Goal: Task Accomplishment & Management: Use online tool/utility

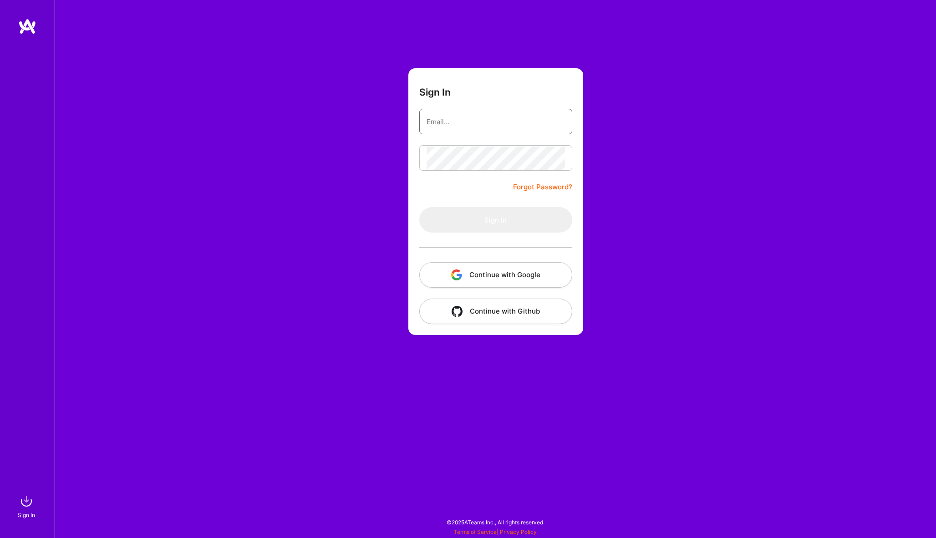
type input "[EMAIL_ADDRESS][DOMAIN_NAME]"
click at [495, 220] on button "Sign In" at bounding box center [495, 219] width 153 height 25
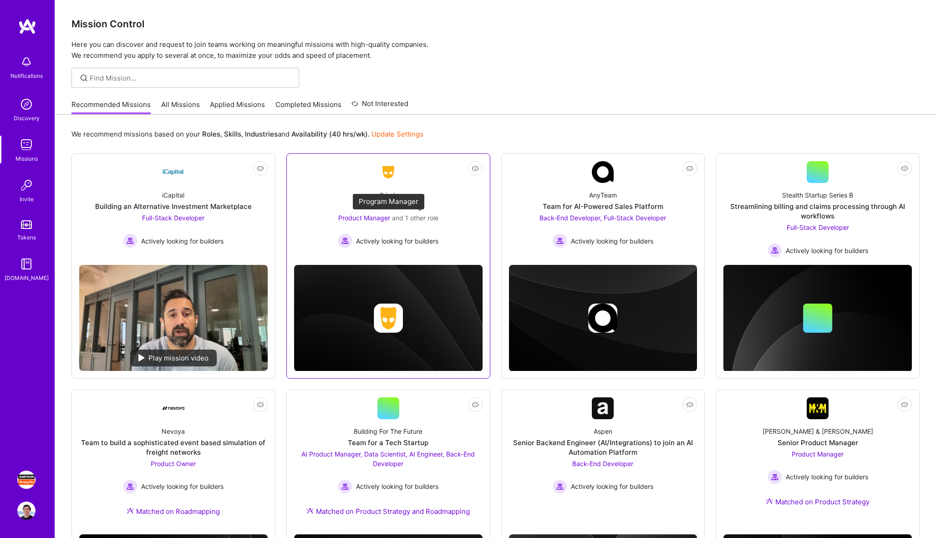
click at [360, 219] on span "Product Manager" at bounding box center [364, 218] width 52 height 8
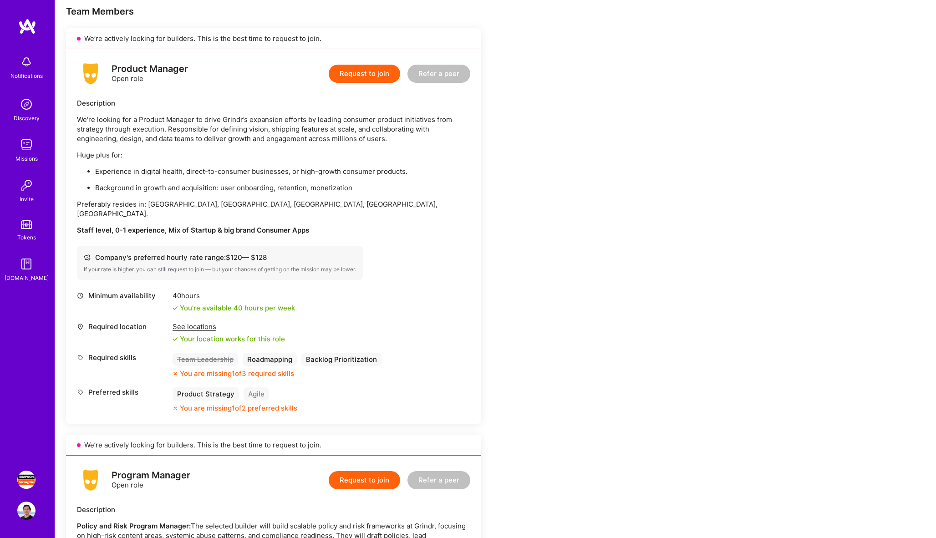
scroll to position [188, 0]
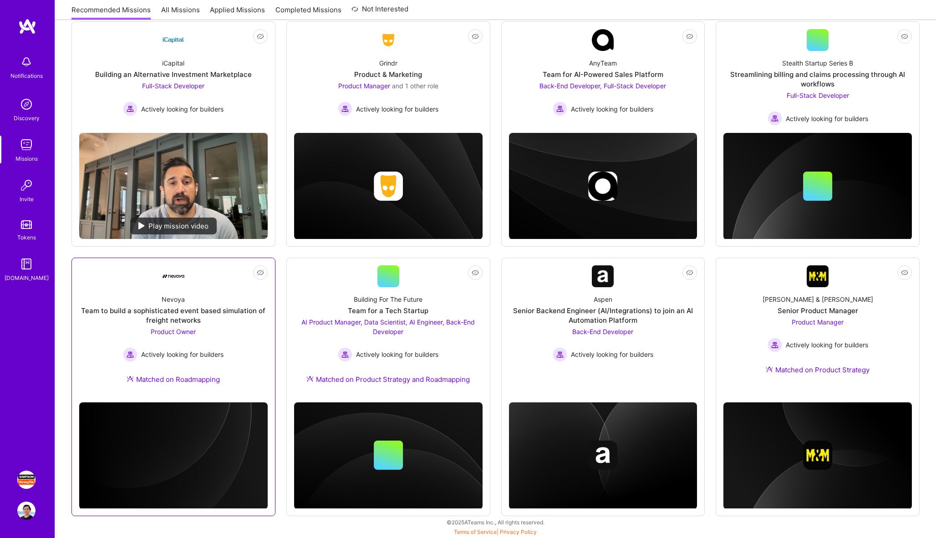
scroll to position [132, 0]
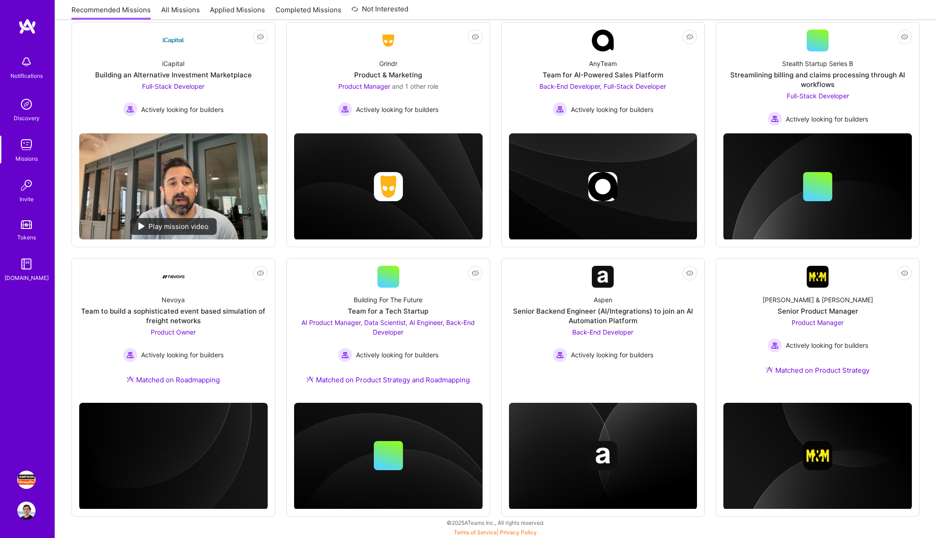
click at [22, 482] on img at bounding box center [26, 480] width 18 height 18
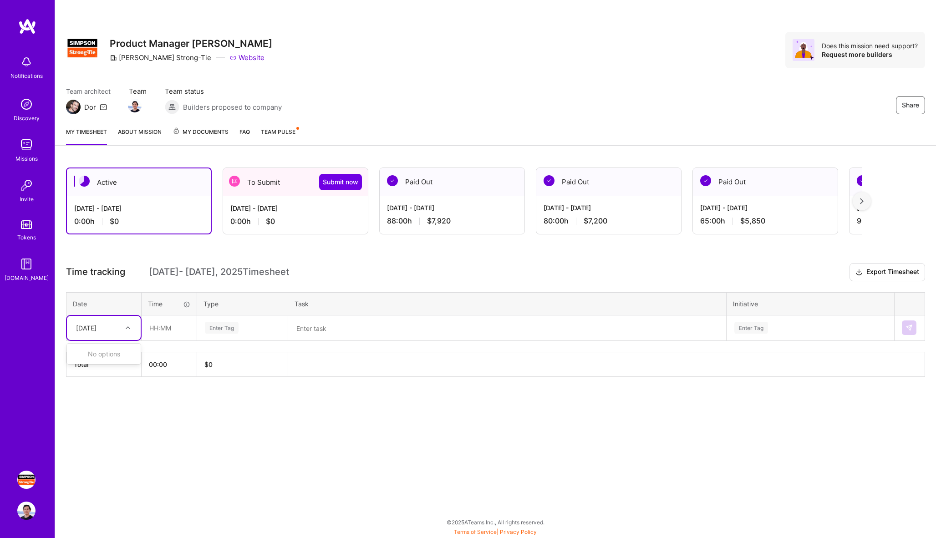
click at [131, 328] on div at bounding box center [129, 328] width 14 height 12
click at [127, 330] on icon at bounding box center [128, 328] width 5 height 5
click at [97, 330] on div "[DATE]" at bounding box center [86, 328] width 20 height 10
click at [106, 389] on div "Active [DATE] - [DATE] 0:00 h $0 To Submit Submit now [DATE] - [DATE] 0:00 h $0…" at bounding box center [495, 289] width 881 height 265
click at [94, 331] on div "[DATE]" at bounding box center [86, 328] width 20 height 10
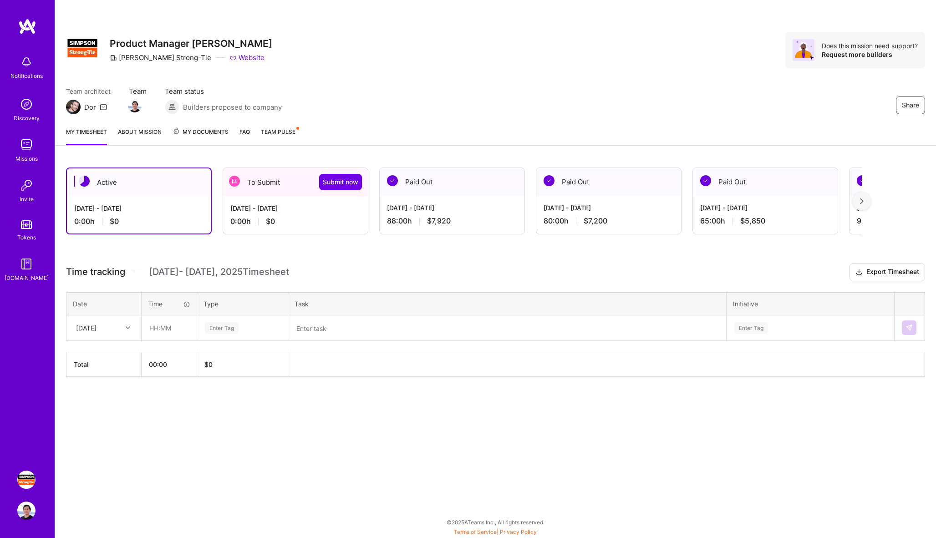
click at [128, 275] on div "Time tracking [DATE] - [DATE] Timesheet" at bounding box center [177, 271] width 223 height 11
click at [294, 226] on div "0:00 h $0" at bounding box center [295, 222] width 130 height 10
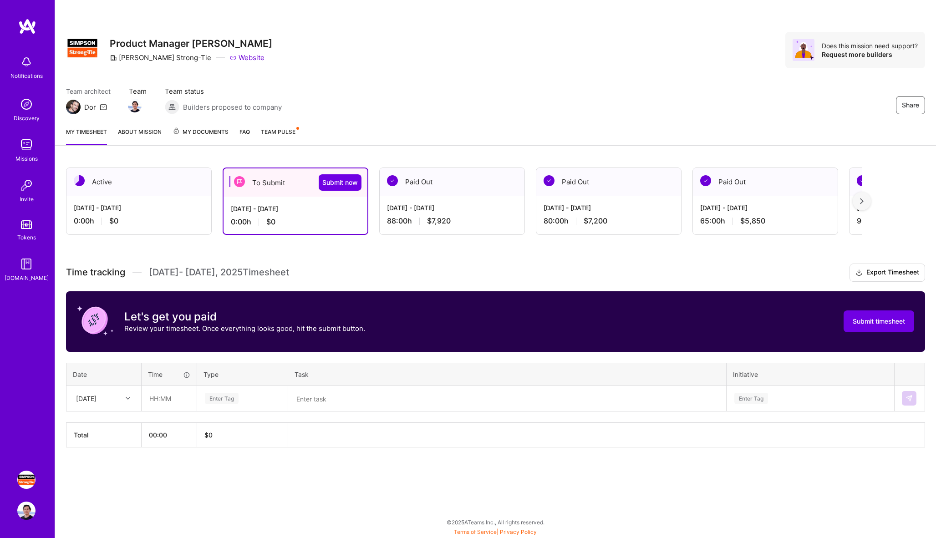
click at [117, 398] on div "[DATE]" at bounding box center [96, 398] width 51 height 15
click at [105, 428] on div "[DATE]" at bounding box center [104, 424] width 74 height 17
click at [160, 399] on input "text" at bounding box center [169, 399] width 54 height 24
type input "08:00"
type input "other"
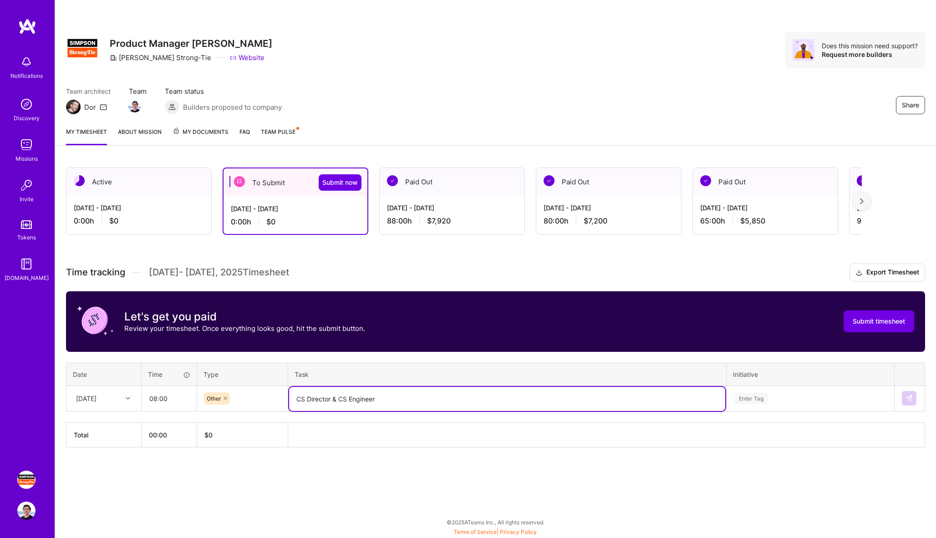
type textarea "CS Director & CS Engineer"
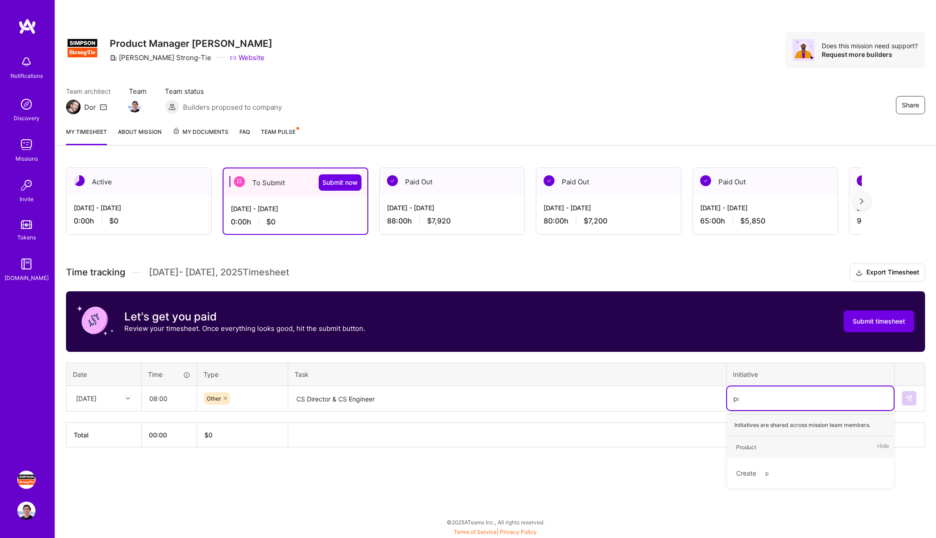
type input "prod"
click at [910, 395] on img at bounding box center [909, 398] width 7 height 7
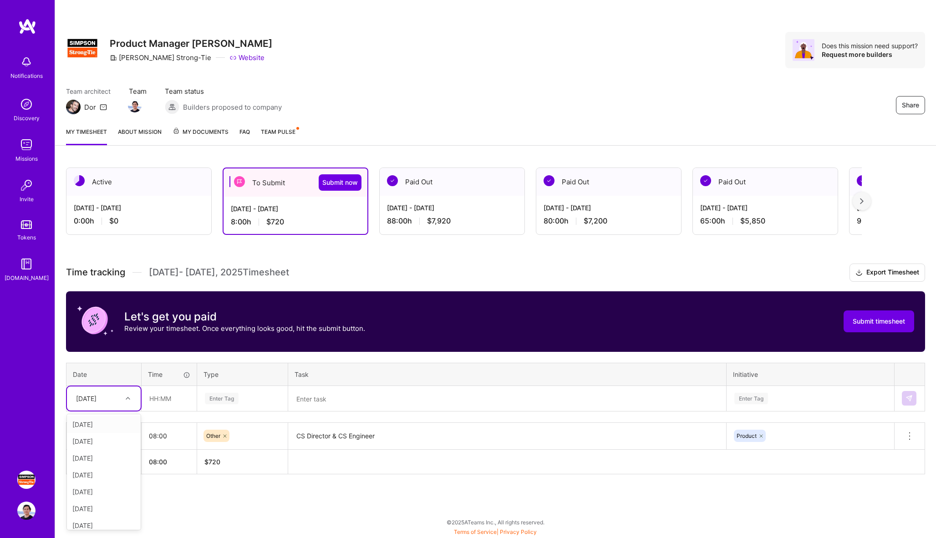
click at [119, 400] on div "[DATE]" at bounding box center [96, 398] width 51 height 15
click at [109, 442] on div "[DATE]" at bounding box center [104, 441] width 74 height 17
click at [188, 394] on input "text" at bounding box center [169, 399] width 54 height 24
type input "08:00"
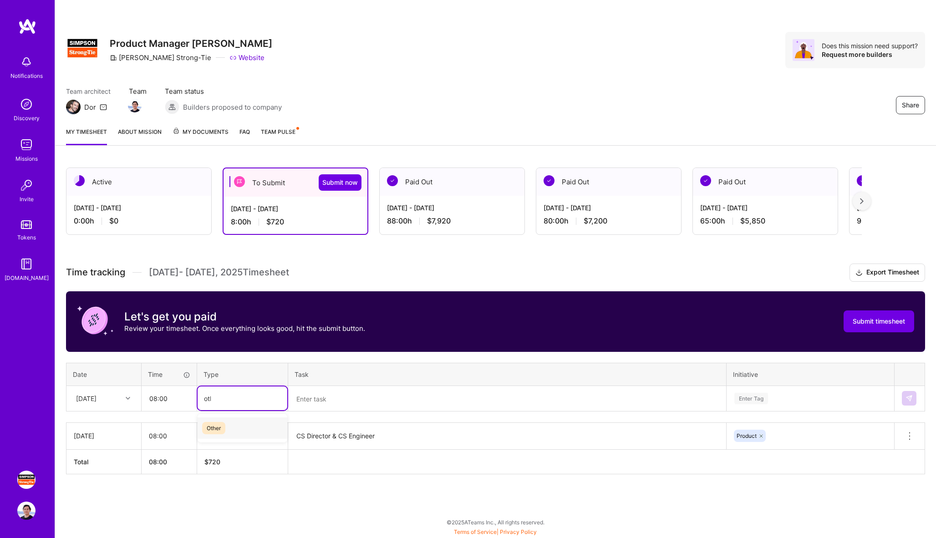
type input "other"
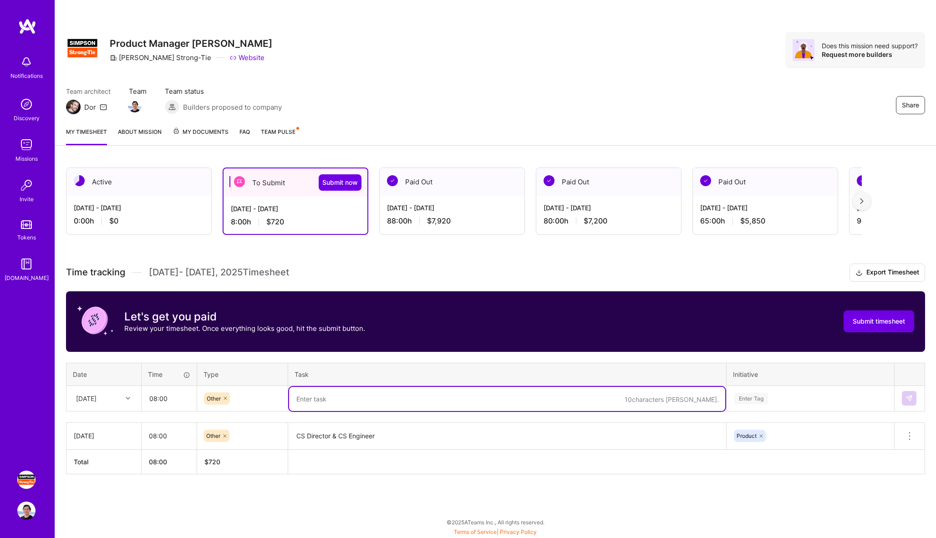
paste textarea "CS Director & CS Engineer"
type textarea "CS Director & CS Engineer"
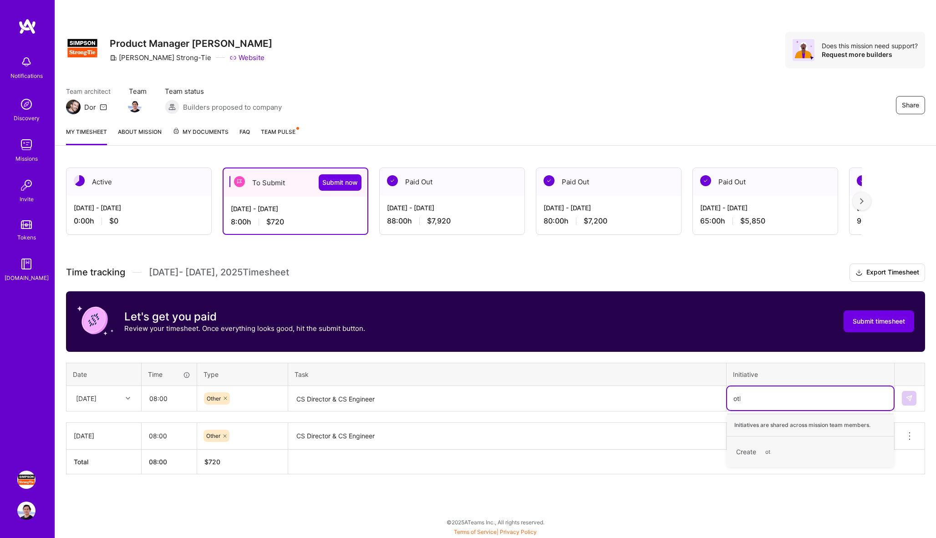
type input "other"
type input "product"
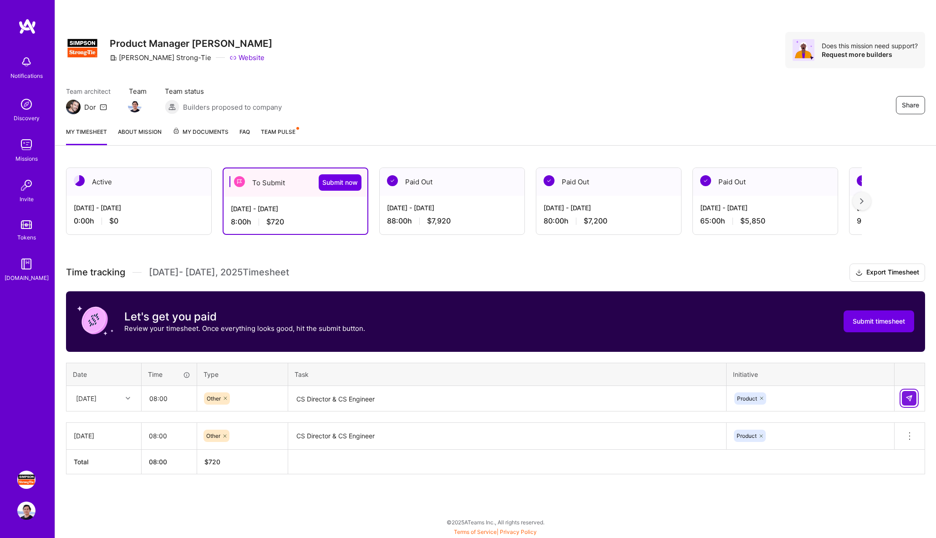
click at [910, 397] on img at bounding box center [909, 398] width 7 height 7
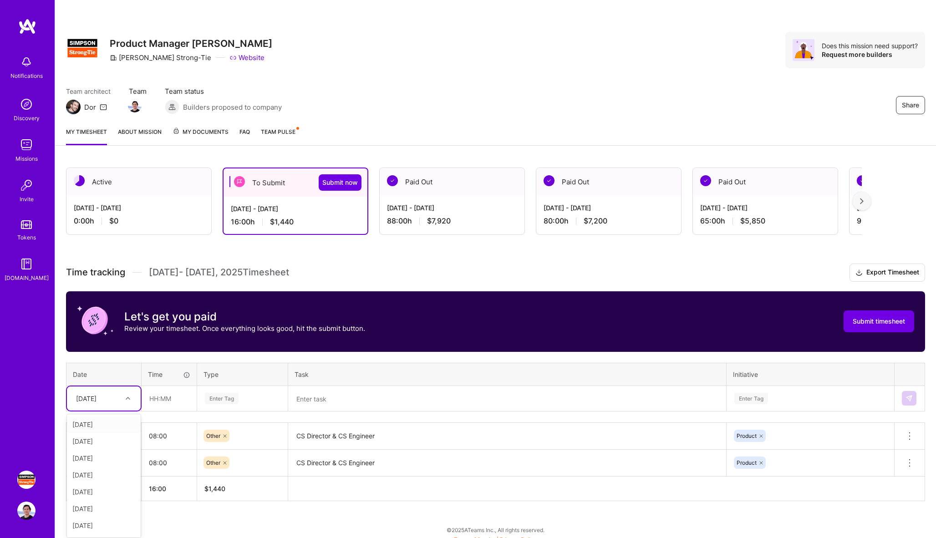
scroll to position [8, 0]
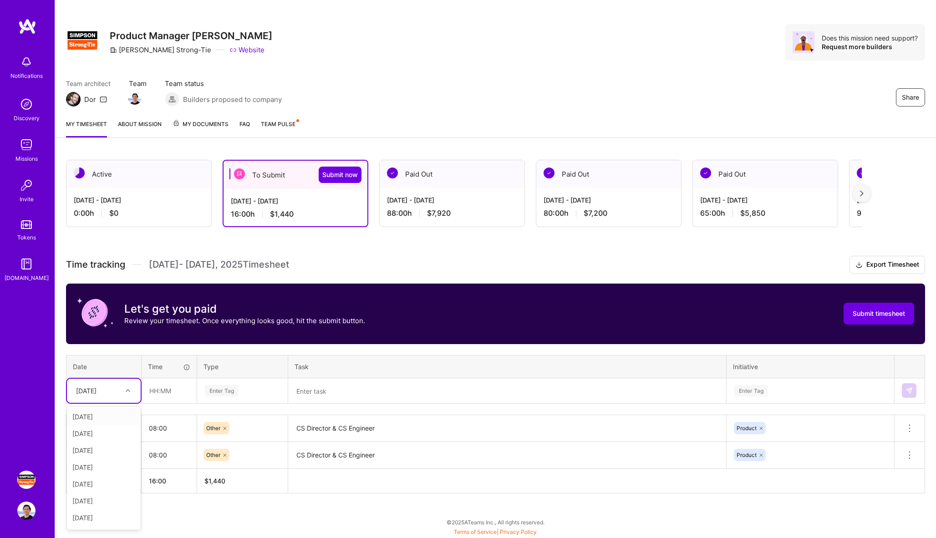
click at [132, 398] on div "[DATE]" at bounding box center [104, 391] width 74 height 24
click at [116, 419] on div "[DATE]" at bounding box center [104, 416] width 74 height 17
click at [157, 397] on input "text" at bounding box center [169, 391] width 54 height 24
type input "08:00"
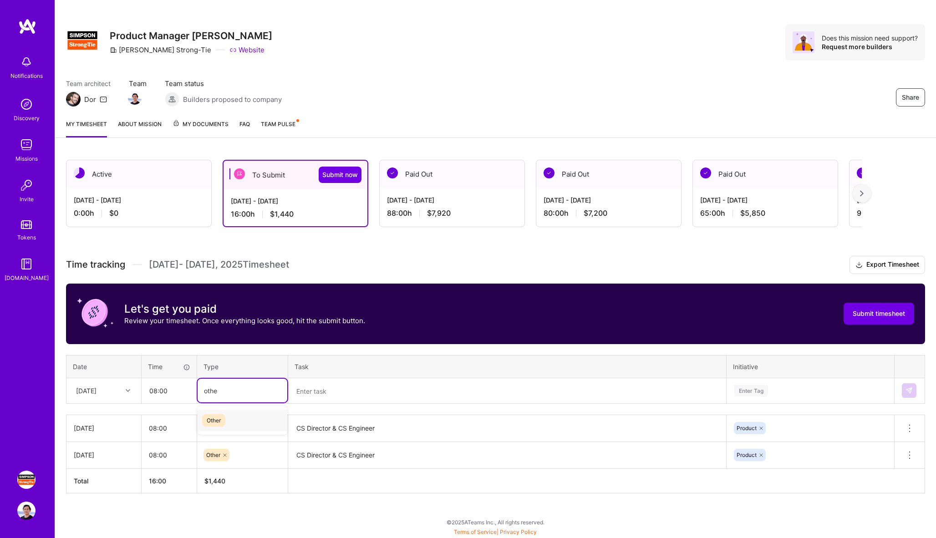
type input "other"
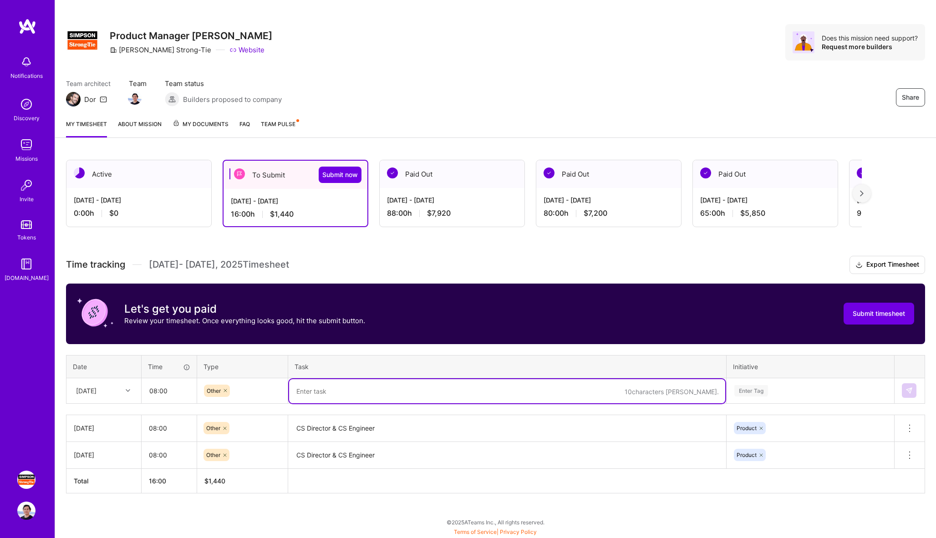
paste textarea "CS Director & CS Engineer"
type textarea "CS Director & CS Engineer"
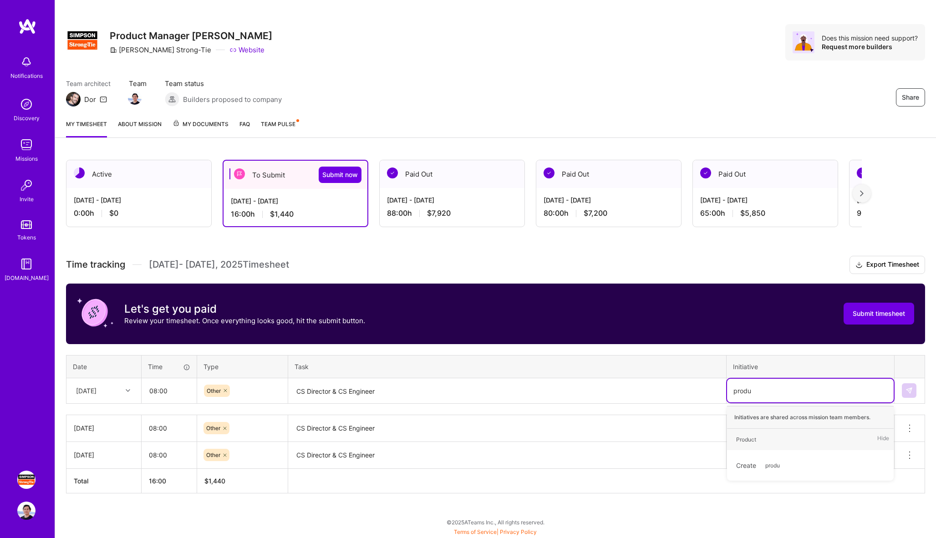
type input "produc"
click at [911, 391] on img at bounding box center [909, 390] width 7 height 7
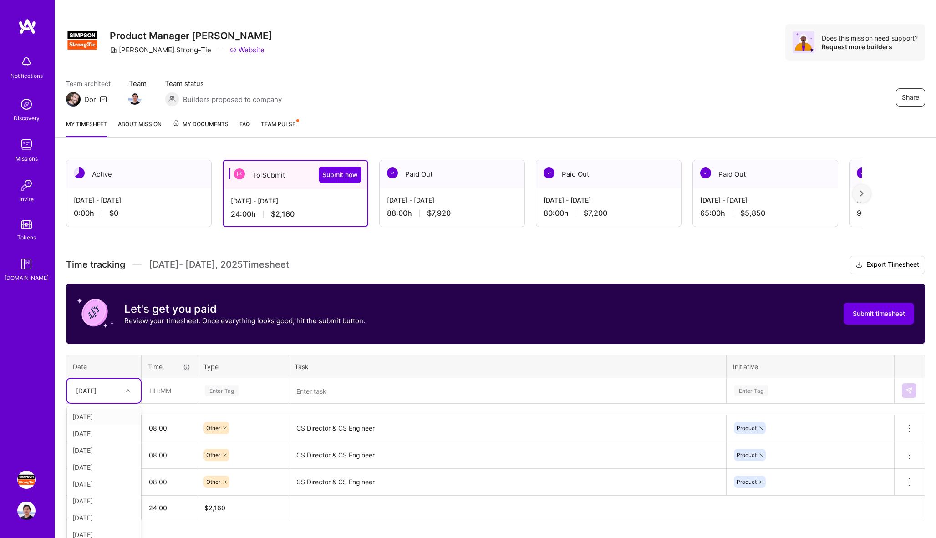
scroll to position [16, 0]
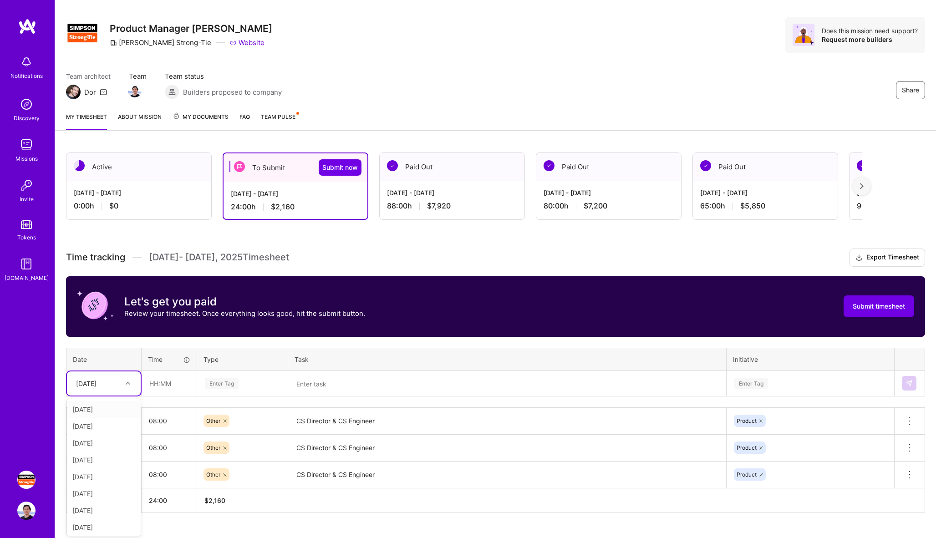
click at [127, 392] on div "[DATE]" at bounding box center [104, 383] width 74 height 24
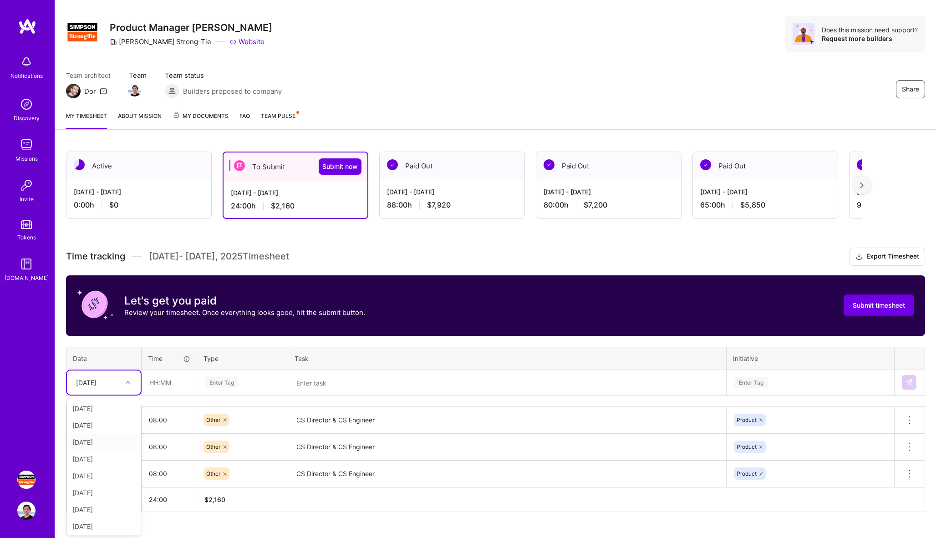
click at [111, 444] on div "[DATE]" at bounding box center [104, 442] width 74 height 17
type input "08:00"
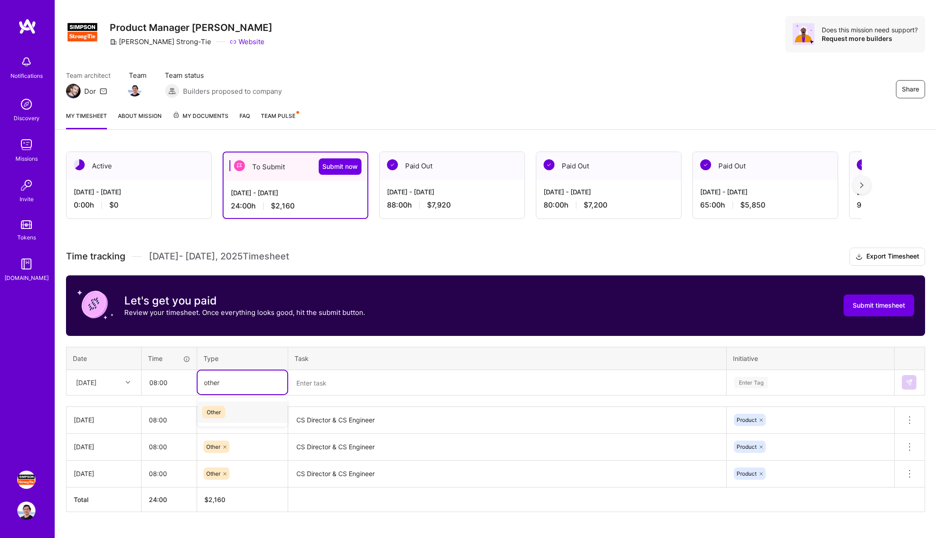
type input "other"
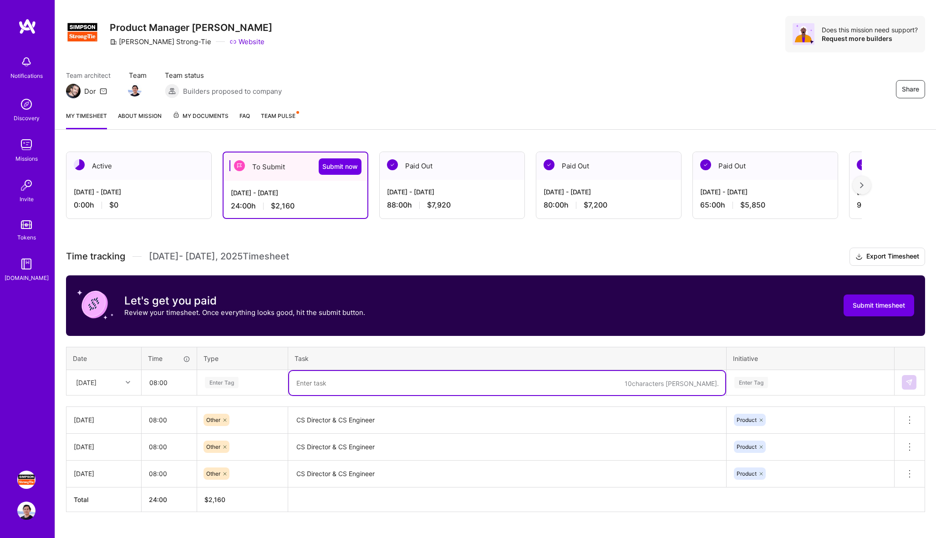
paste textarea "CS Director & CS Engineer"
type textarea "CS Director & CS Engineer"
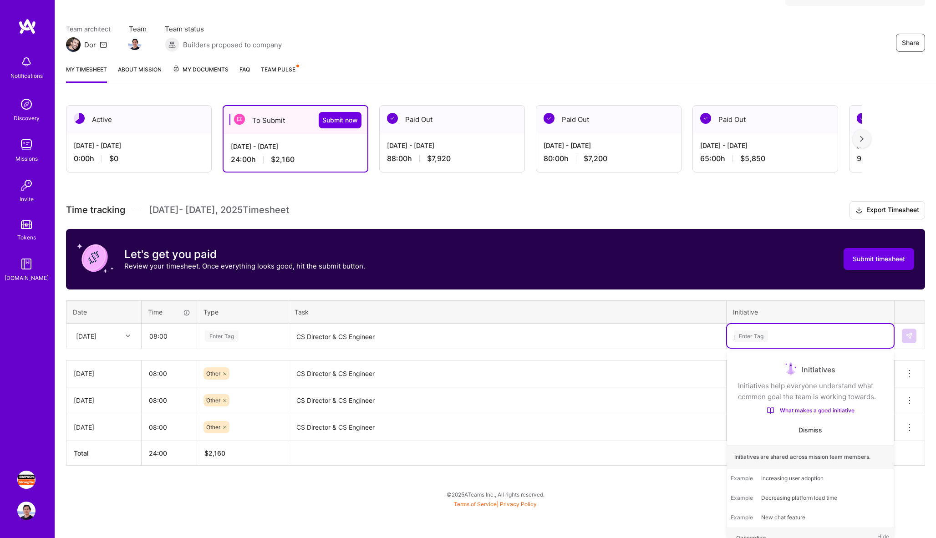
scroll to position [35, 0]
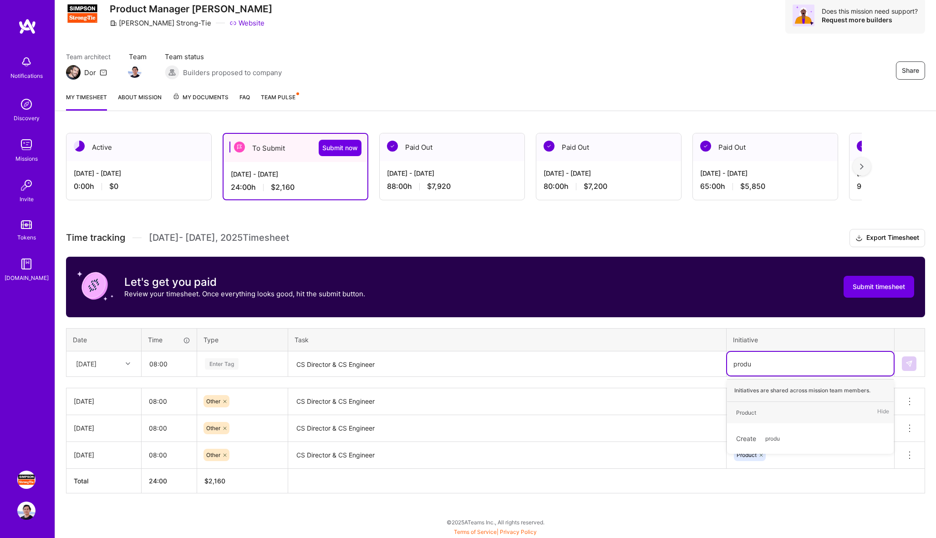
type input "produc"
click at [245, 371] on div "Enter Tag" at bounding box center [243, 364] width 90 height 24
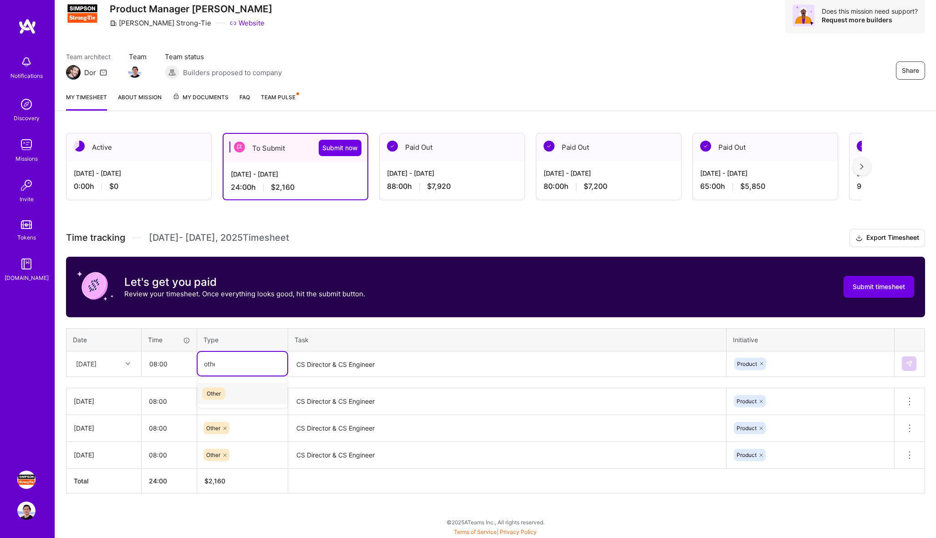
type input "other"
click at [241, 401] on div "Other" at bounding box center [243, 393] width 90 height 21
click at [904, 362] on button at bounding box center [909, 363] width 15 height 15
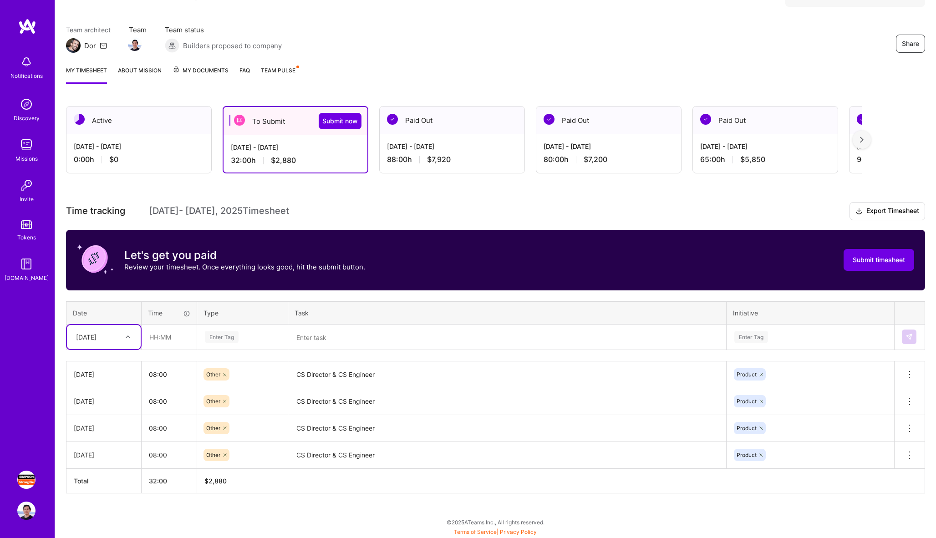
scroll to position [61, 0]
click at [132, 341] on div at bounding box center [129, 337] width 14 height 12
click at [112, 420] on div "[DATE]" at bounding box center [104, 413] width 74 height 17
type input "08:00"
type input "other"
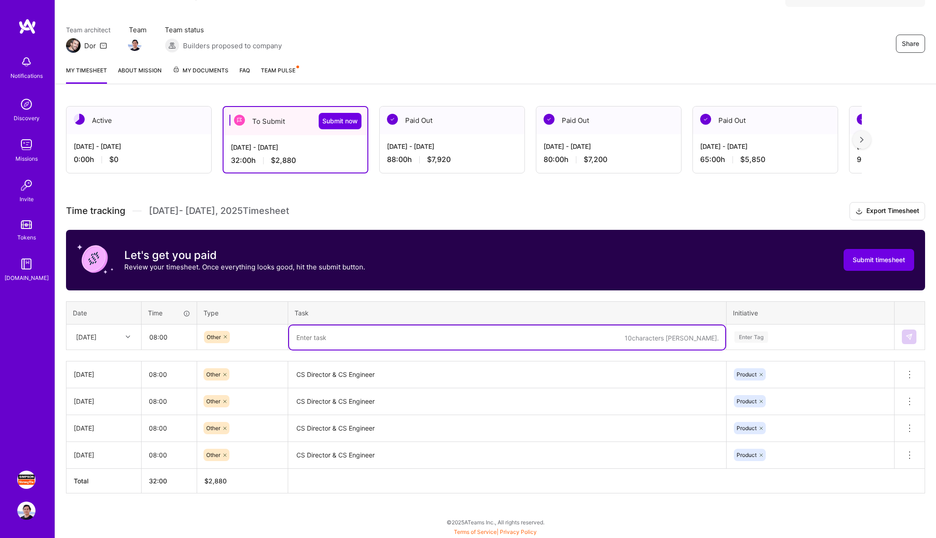
paste textarea "CS Director & CS Engineer"
type textarea "CS Director & CS Engineer"
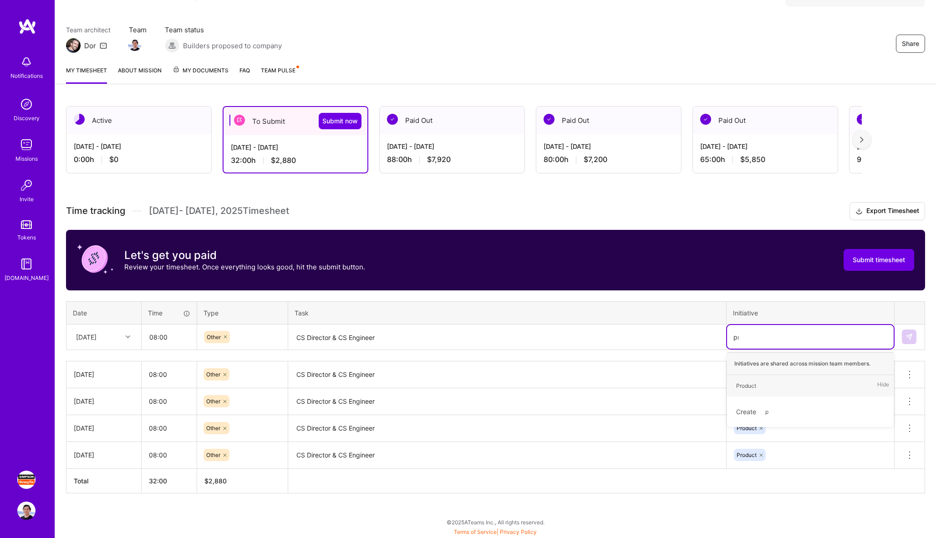
type input "prod"
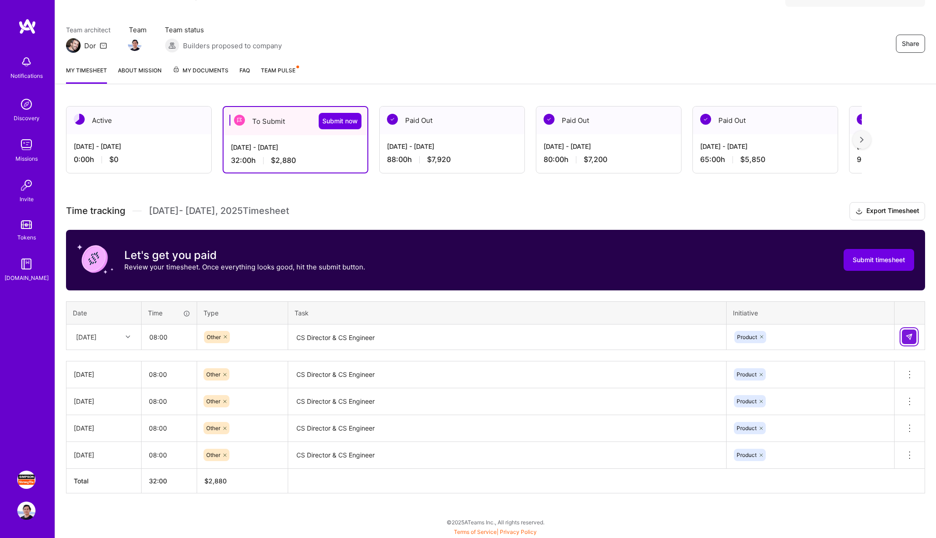
click at [910, 335] on img at bounding box center [909, 336] width 7 height 7
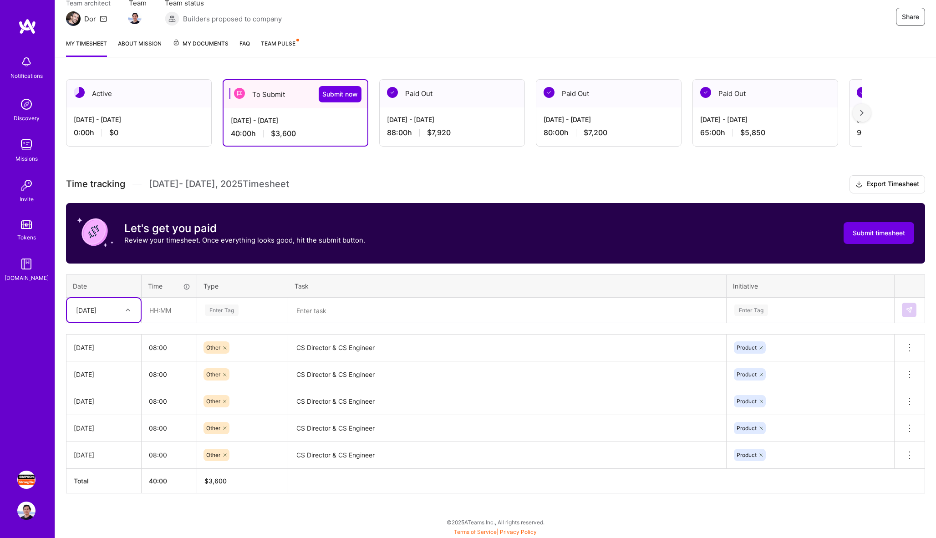
scroll to position [88, 0]
click at [125, 312] on div at bounding box center [129, 310] width 14 height 12
click at [111, 405] on div "[DATE]" at bounding box center [104, 403] width 74 height 17
type input "08:00"
type input "other"
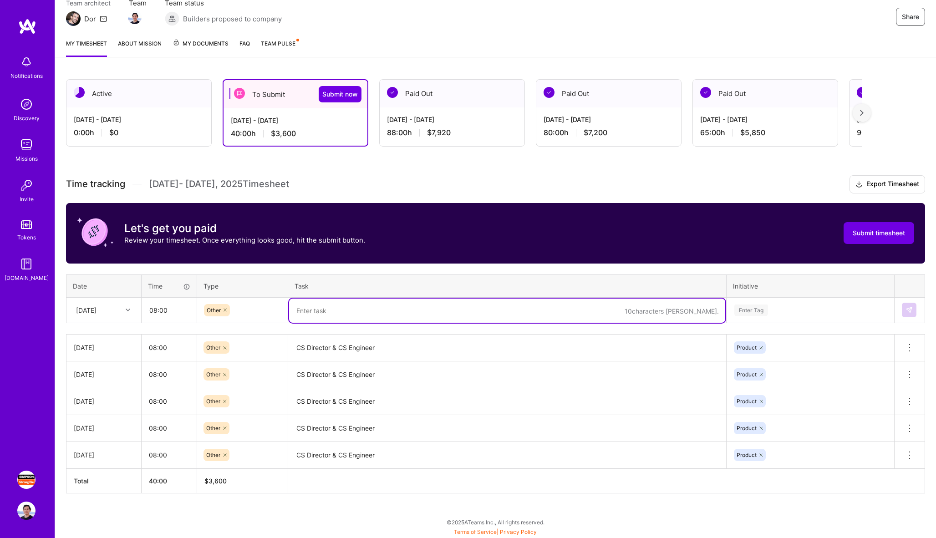
paste textarea "CS Director & CS Engineer"
type textarea "CS Director & CS Engineer"
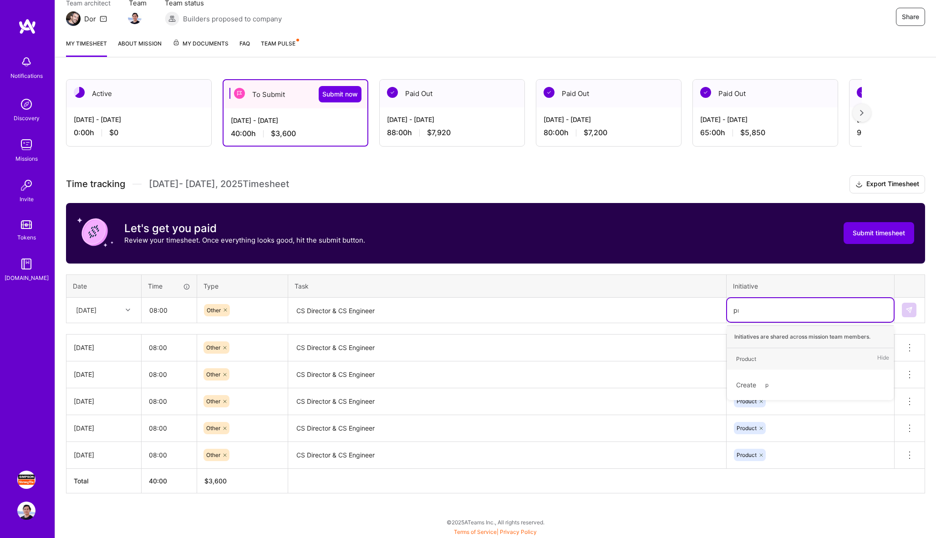
type input "prod"
click at [751, 358] on div "Product" at bounding box center [746, 359] width 20 height 10
click at [909, 306] on img at bounding box center [909, 309] width 7 height 7
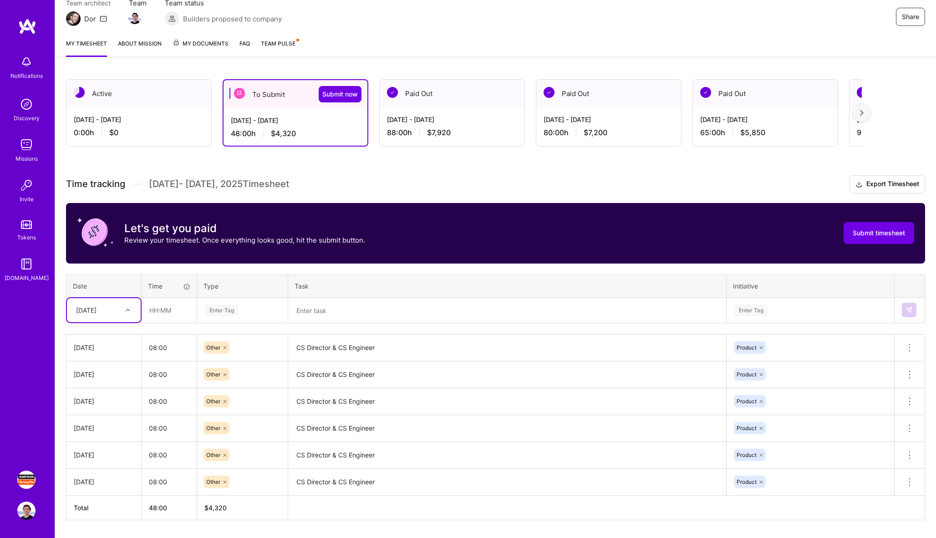
click at [127, 314] on div at bounding box center [129, 310] width 14 height 12
click at [111, 419] on div "[DATE]" at bounding box center [104, 420] width 74 height 17
type input "08:00"
type input "other"
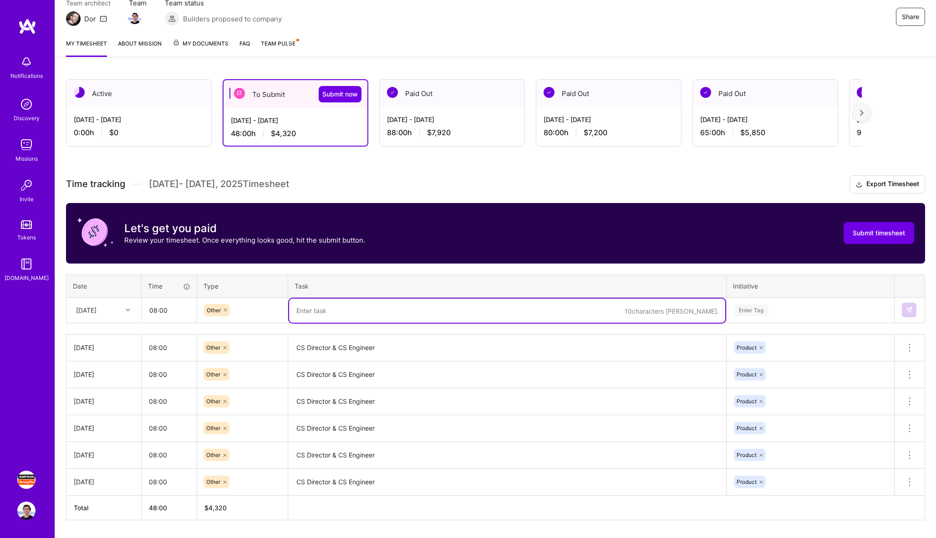
paste textarea "CS Director & CS Engineer"
type textarea "CS Director & CS Engineer"
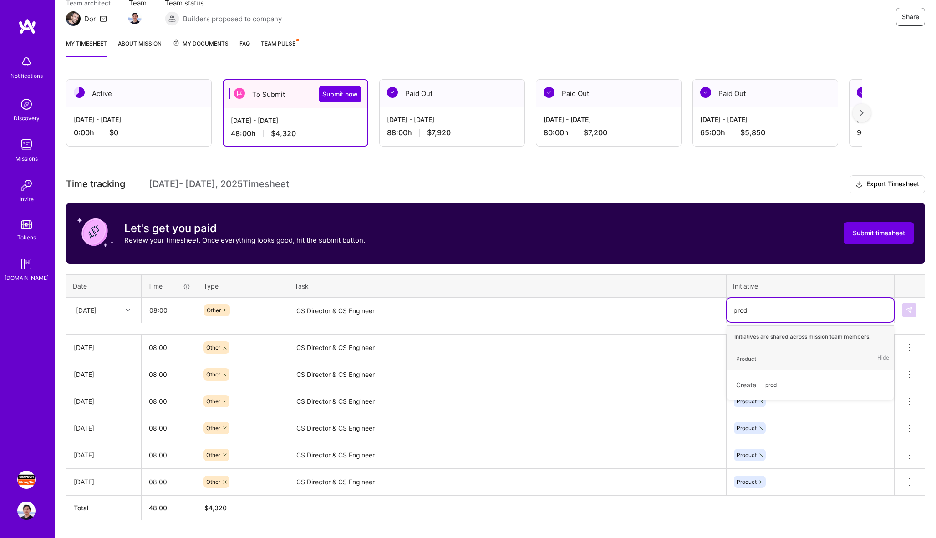
type input "produc"
click at [771, 363] on div "Product Hide" at bounding box center [810, 358] width 167 height 21
click at [912, 312] on img at bounding box center [909, 309] width 7 height 7
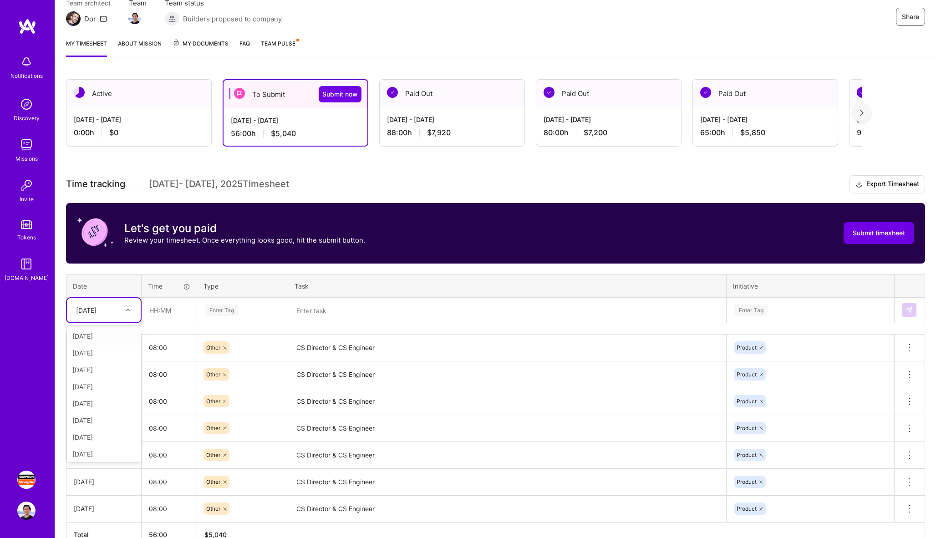
click at [92, 310] on div "[DATE]" at bounding box center [86, 310] width 20 height 10
click at [103, 439] on div "[DATE]" at bounding box center [104, 437] width 74 height 17
type input "08:00"
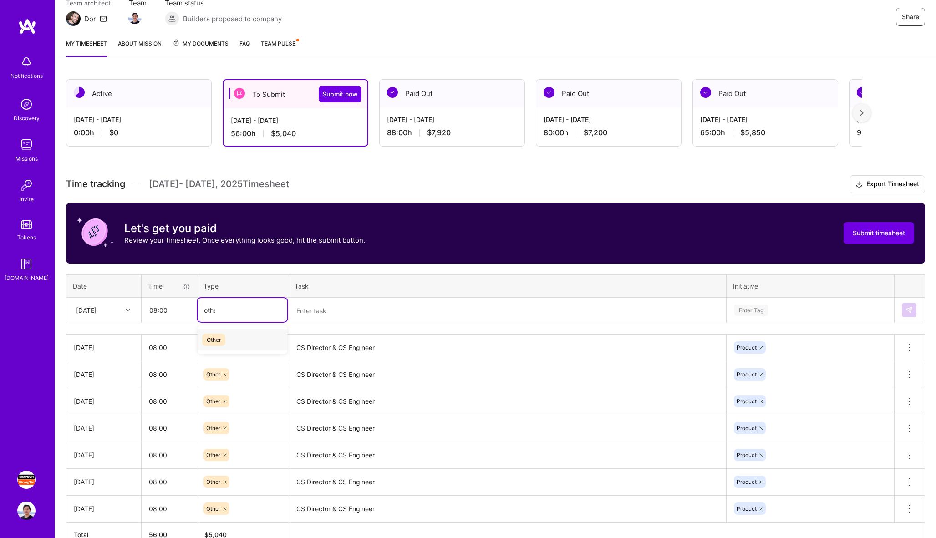
type input "other"
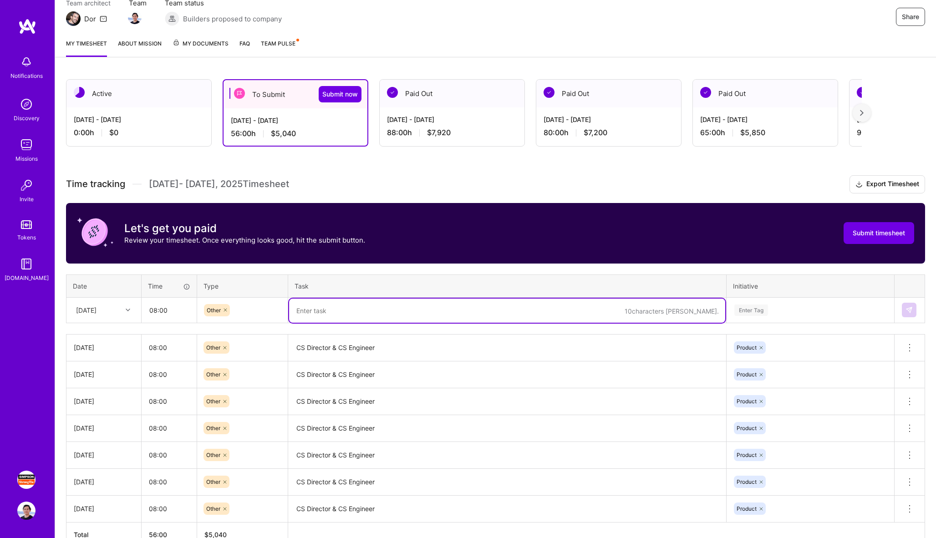
paste textarea "CS Director & CS Engineer"
type textarea "CS Director & CS Engineer"
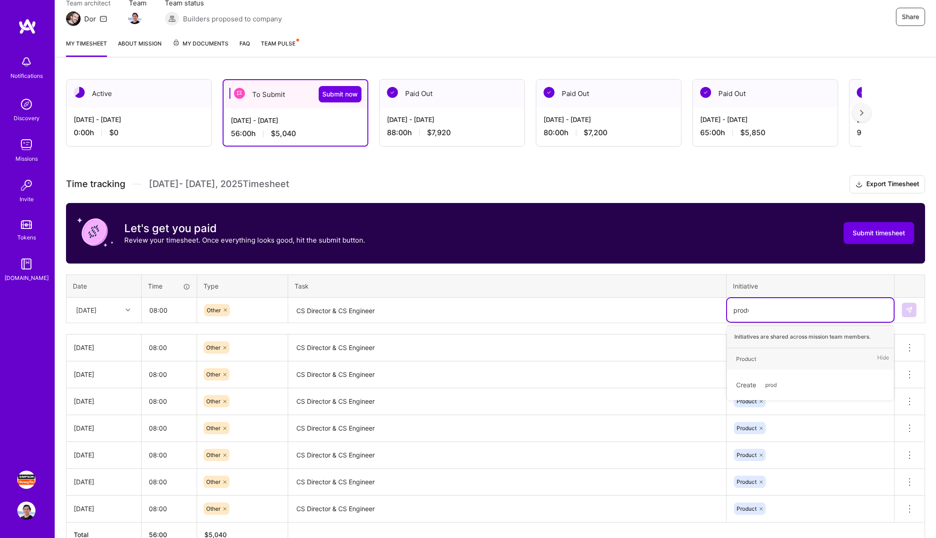
type input "produc"
click at [748, 355] on div "Product" at bounding box center [746, 359] width 20 height 10
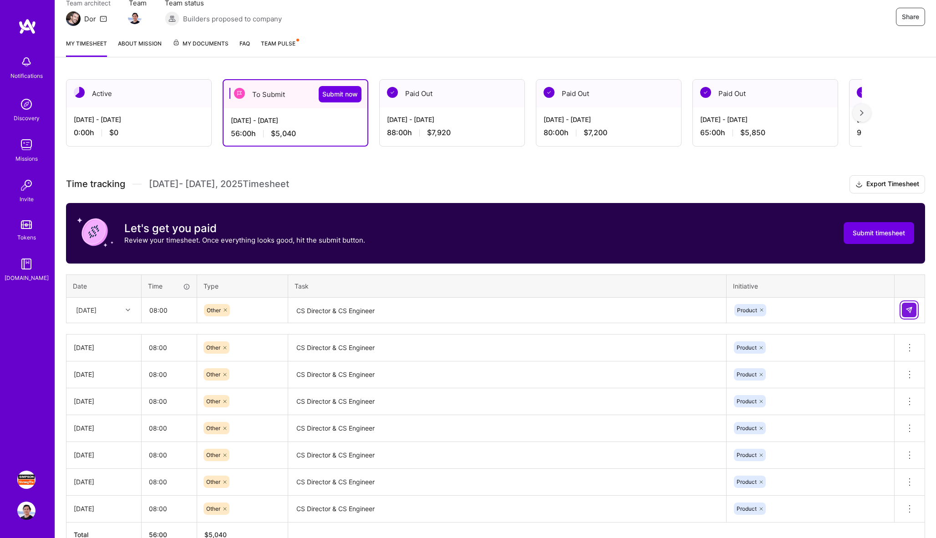
click at [909, 309] on img at bounding box center [909, 309] width 7 height 7
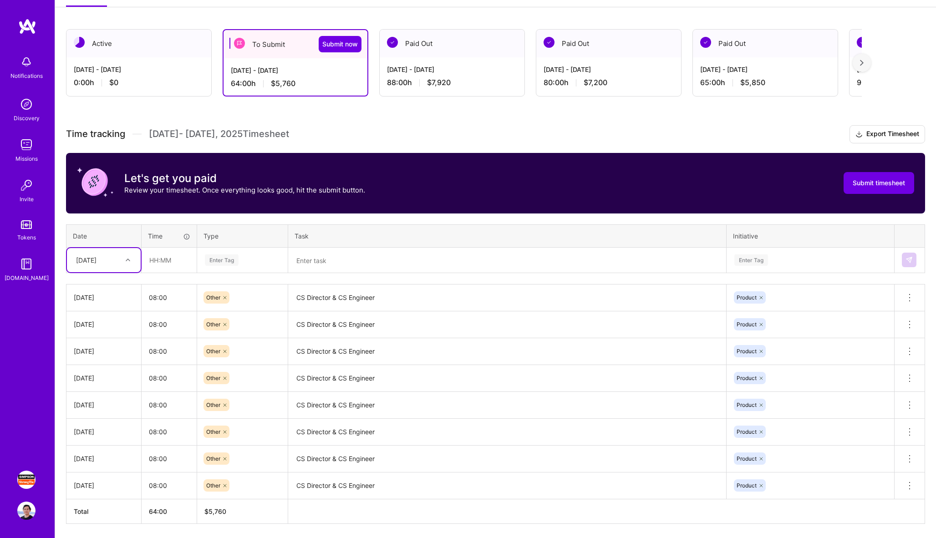
click at [97, 259] on div "[DATE]" at bounding box center [86, 260] width 20 height 10
click at [97, 398] on div "[DATE]" at bounding box center [104, 404] width 74 height 17
type input "08:00"
type input "other"
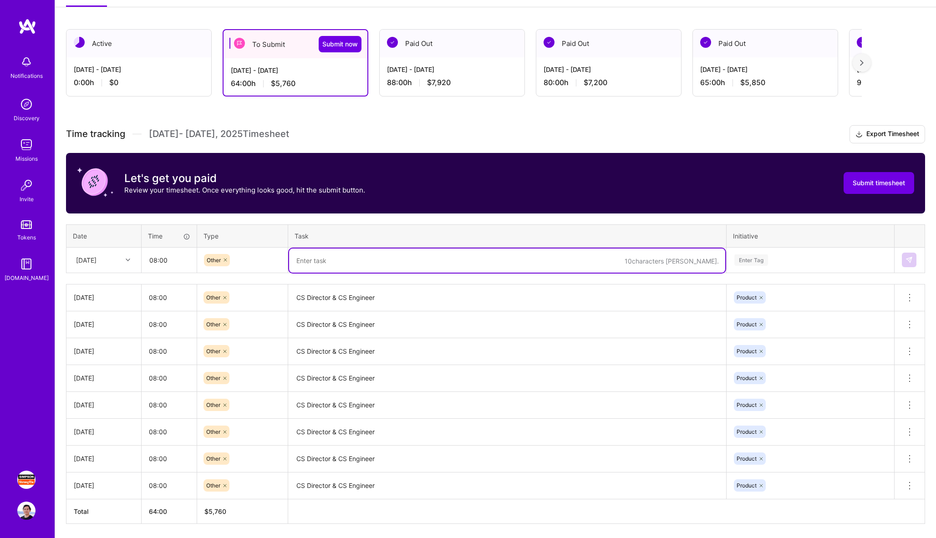
paste textarea "CS Director & CS Engineer"
type textarea "CS Director & CS Engineer"
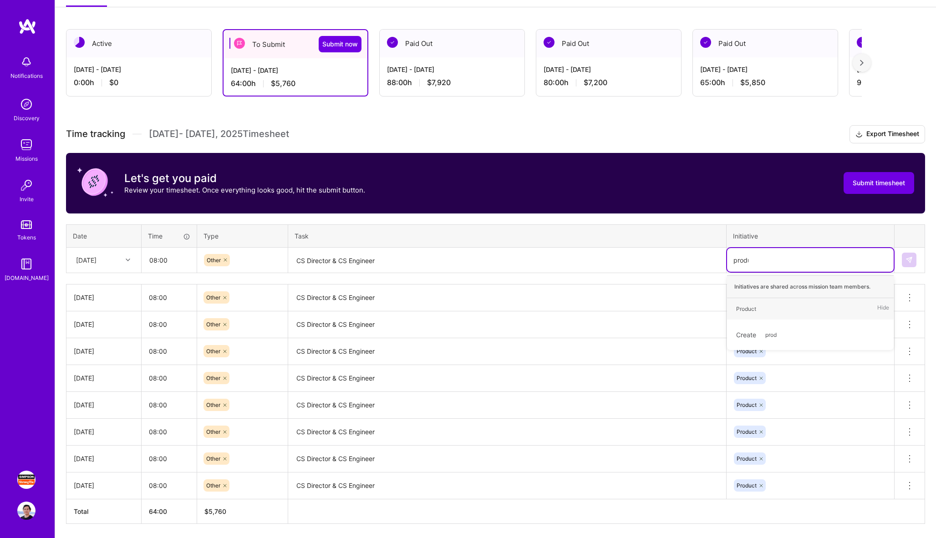
type input "produc"
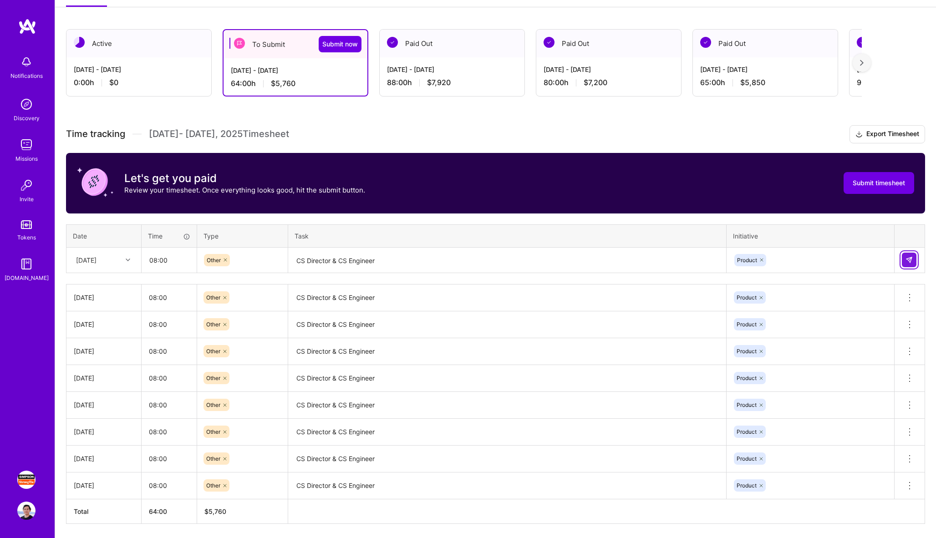
click at [911, 263] on img at bounding box center [909, 259] width 7 height 7
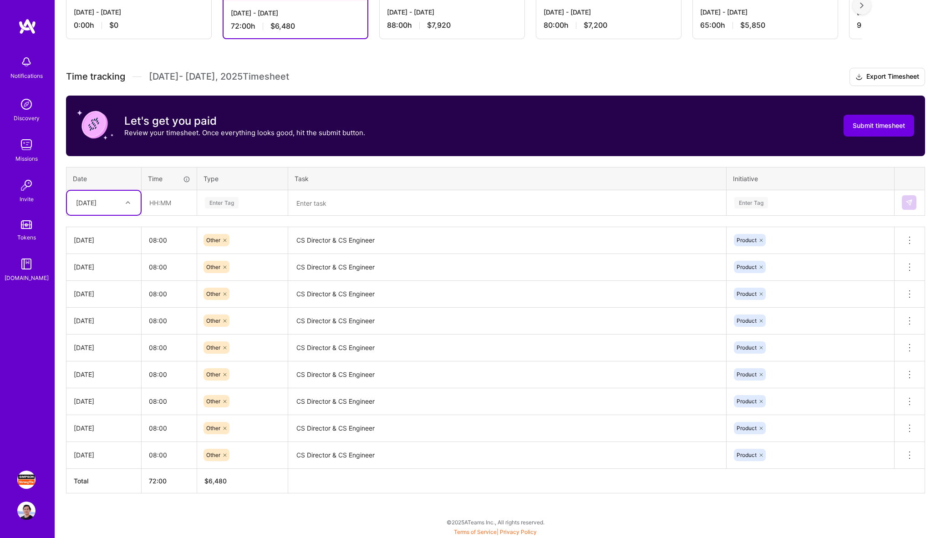
scroll to position [196, 0]
click at [909, 348] on icon at bounding box center [909, 347] width 11 height 11
click at [893, 361] on button "Delete row" at bounding box center [887, 363] width 47 height 22
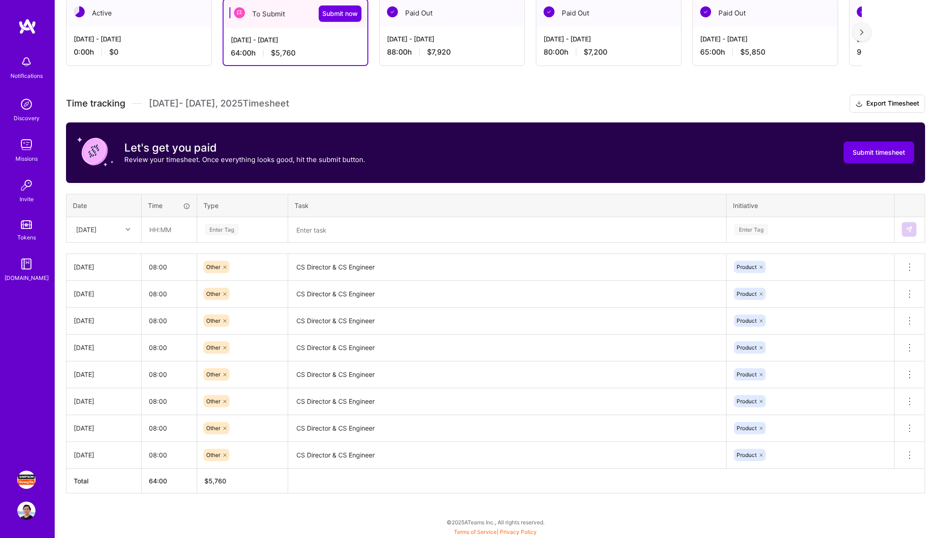
click at [911, 347] on icon at bounding box center [909, 347] width 11 height 11
click at [888, 361] on button "Delete row" at bounding box center [887, 363] width 47 height 22
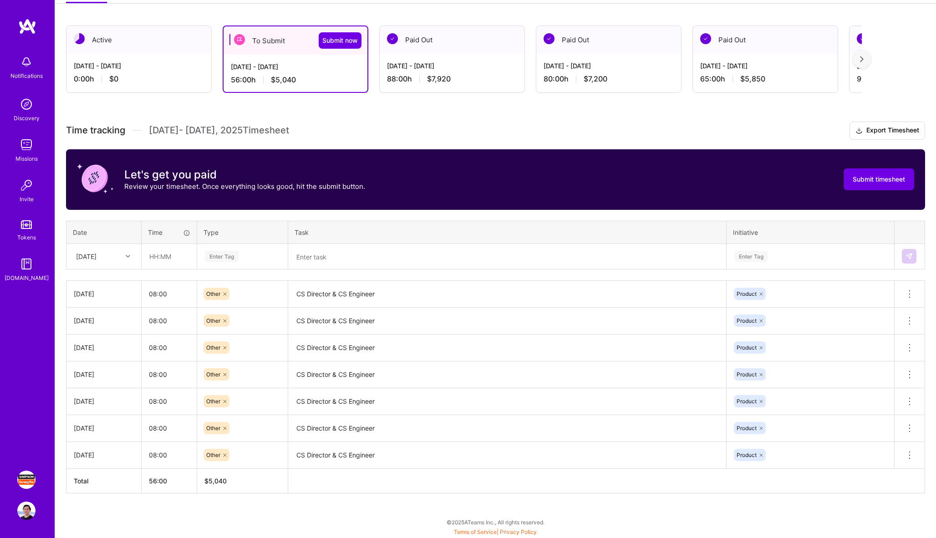
scroll to position [142, 0]
click at [130, 260] on div at bounding box center [129, 256] width 14 height 12
click at [121, 231] on th "Date" at bounding box center [103, 232] width 75 height 23
click at [122, 255] on div at bounding box center [129, 256] width 14 height 12
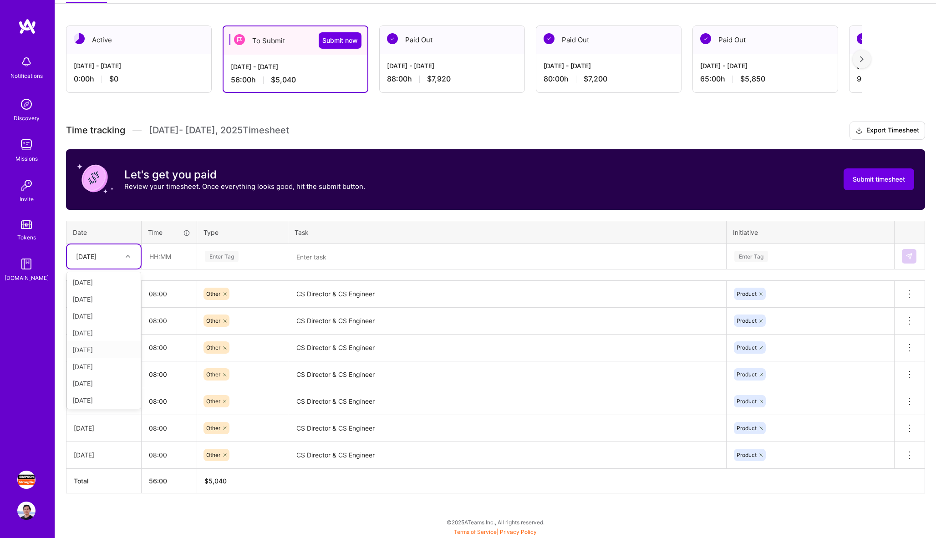
scroll to position [103, 0]
click at [108, 315] on div "[DATE]" at bounding box center [104, 314] width 74 height 17
type input "08:00"
type input "other"
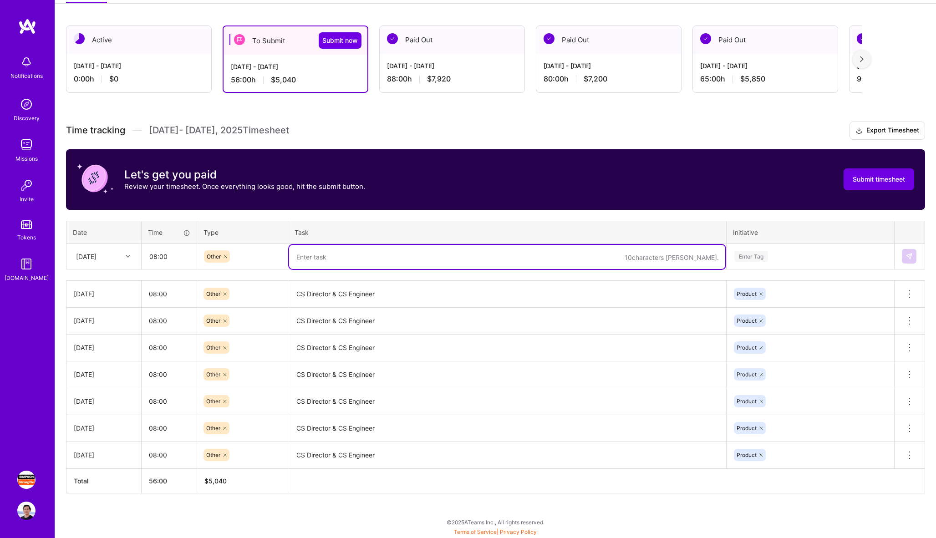
paste textarea "CS Director & CS Engineer"
type textarea "CS Director & CS Engineer"
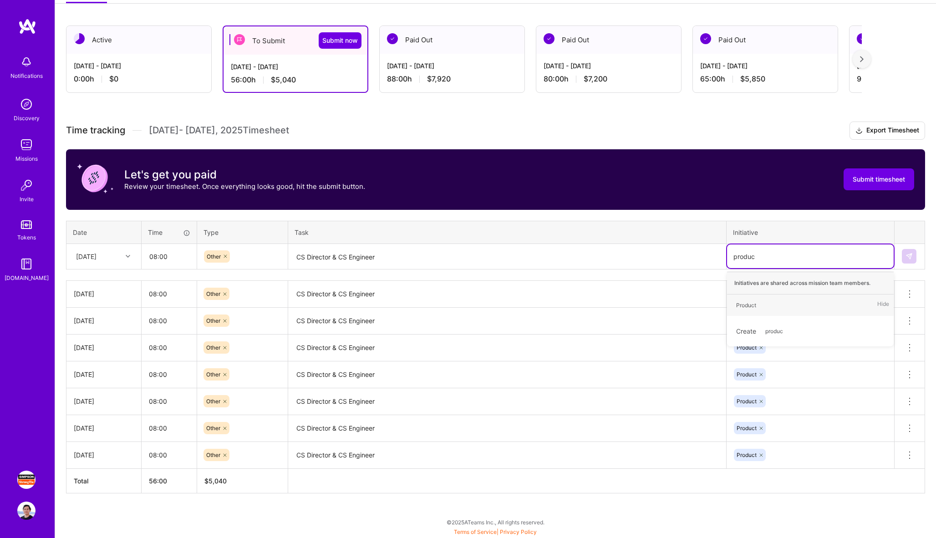
type input "product"
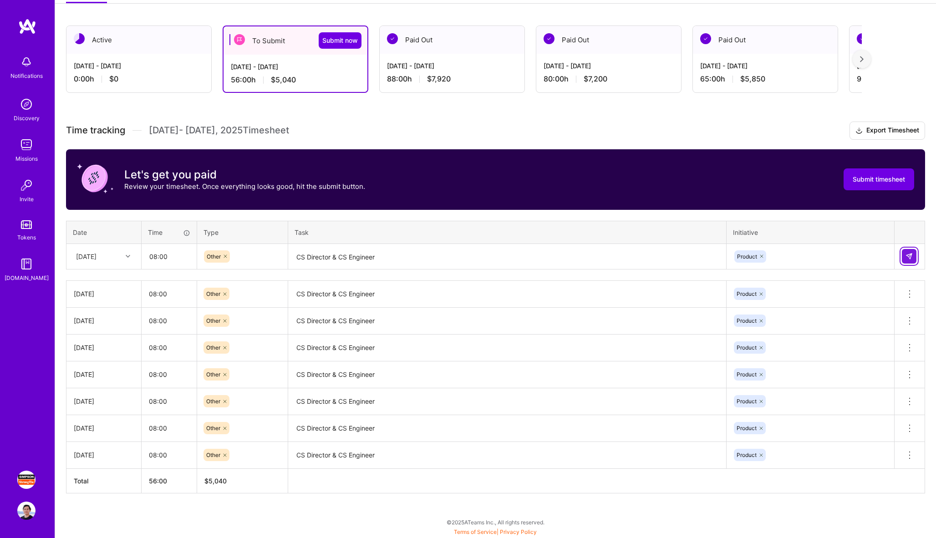
click at [911, 256] on img at bounding box center [909, 256] width 7 height 7
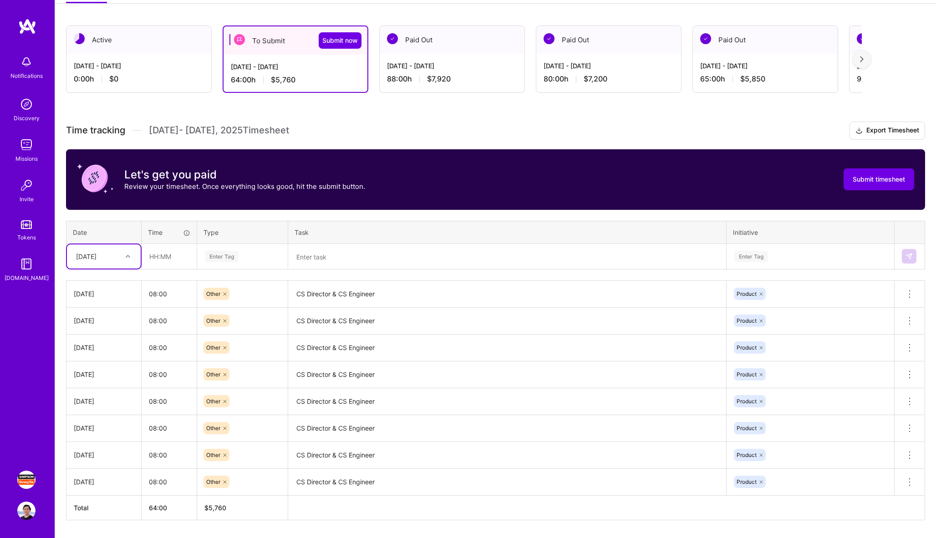
click at [97, 260] on div "[DATE]" at bounding box center [86, 257] width 20 height 10
click at [107, 336] on div "[DATE]" at bounding box center [104, 331] width 74 height 17
type input "08:00"
type input "other"
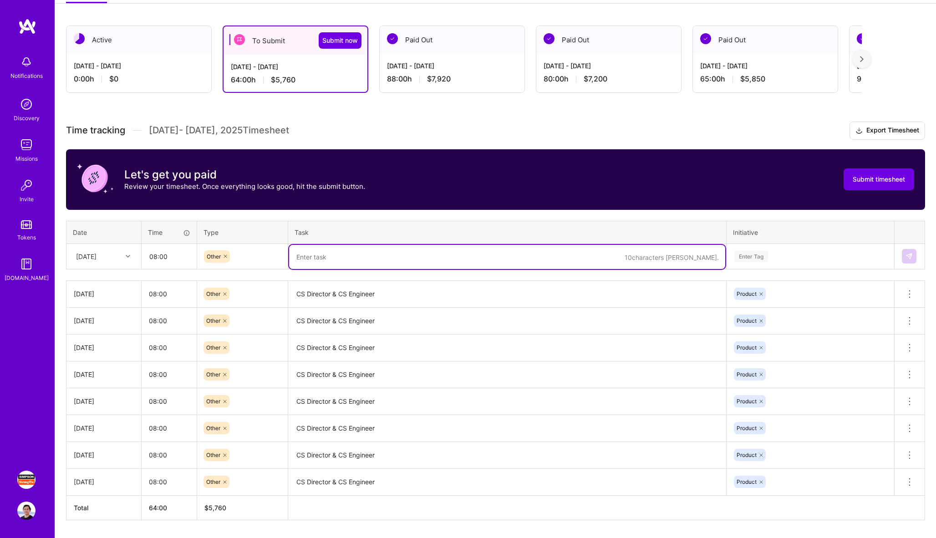
paste textarea "CS Director & CS Engineer"
type textarea "CS Director & CS Engineer"
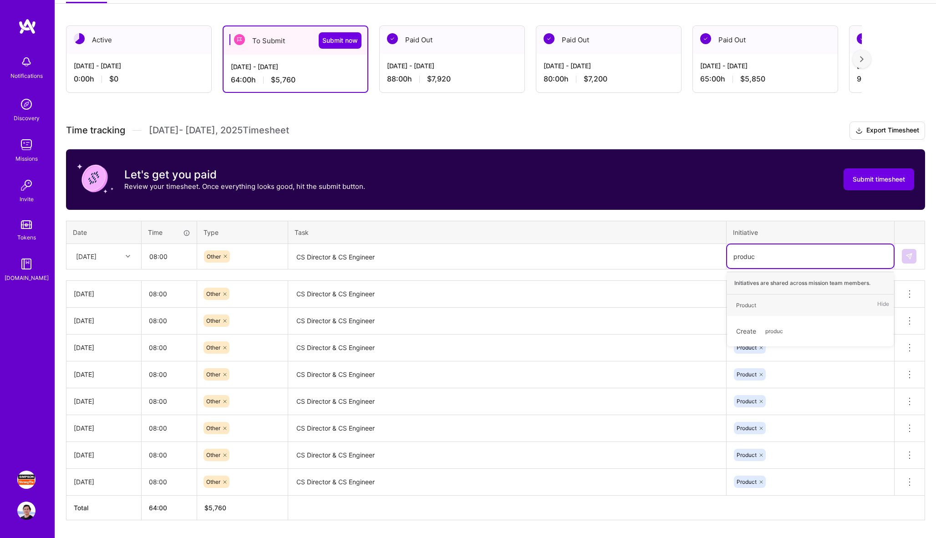
type input "product"
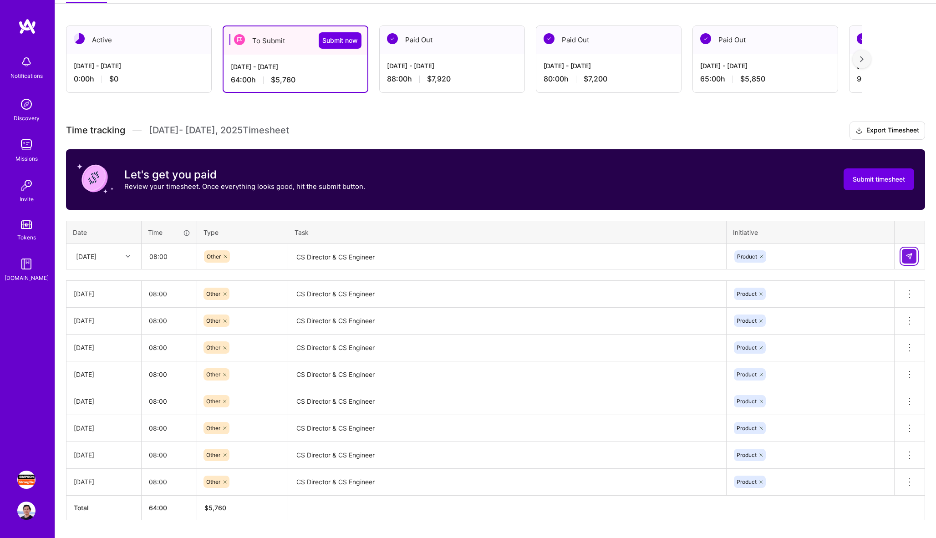
click at [916, 254] on button at bounding box center [909, 256] width 15 height 15
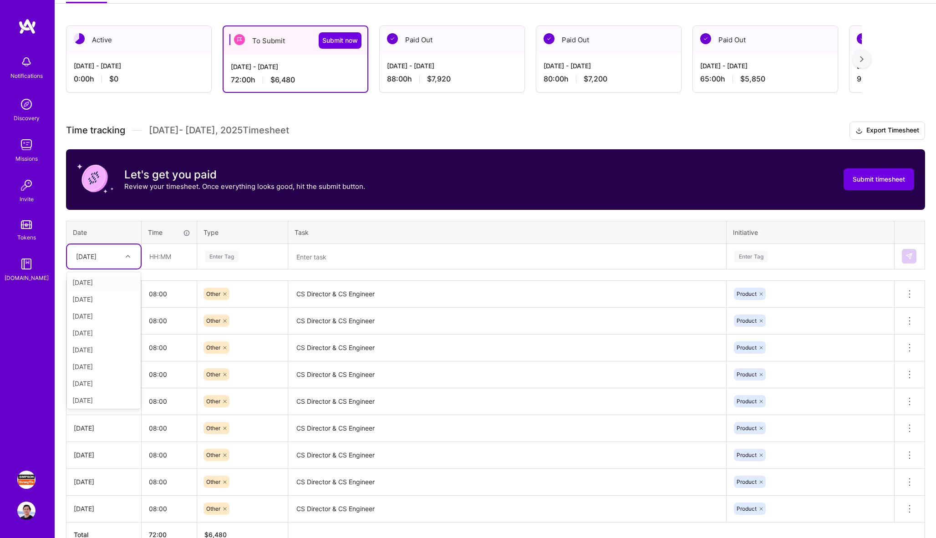
click at [118, 256] on div "[DATE]" at bounding box center [96, 256] width 51 height 15
click at [97, 383] on div "[DATE]" at bounding box center [104, 381] width 74 height 17
type input "08:00"
type input "other"
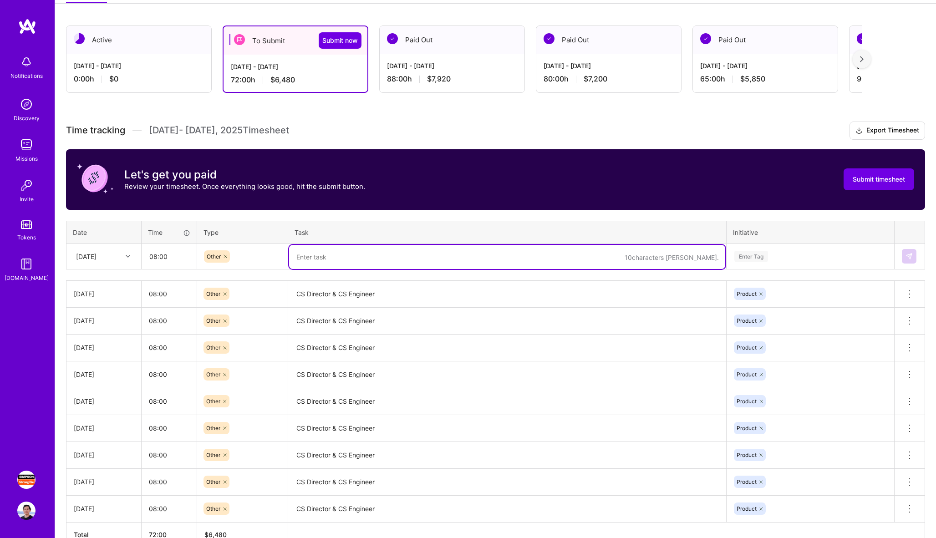
paste textarea "CS Director & CS Engineer"
type textarea "CS Director & CS Engineer"
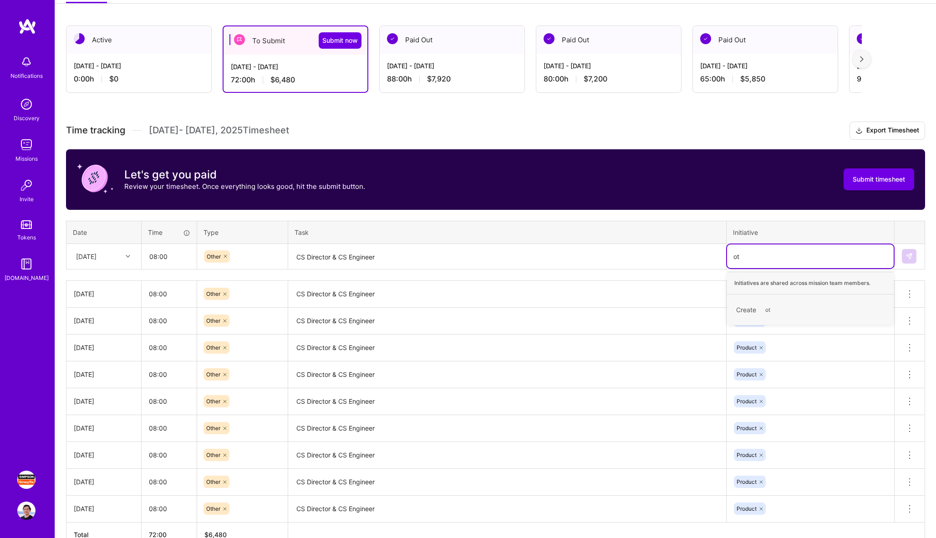
type input "o"
type input "produc"
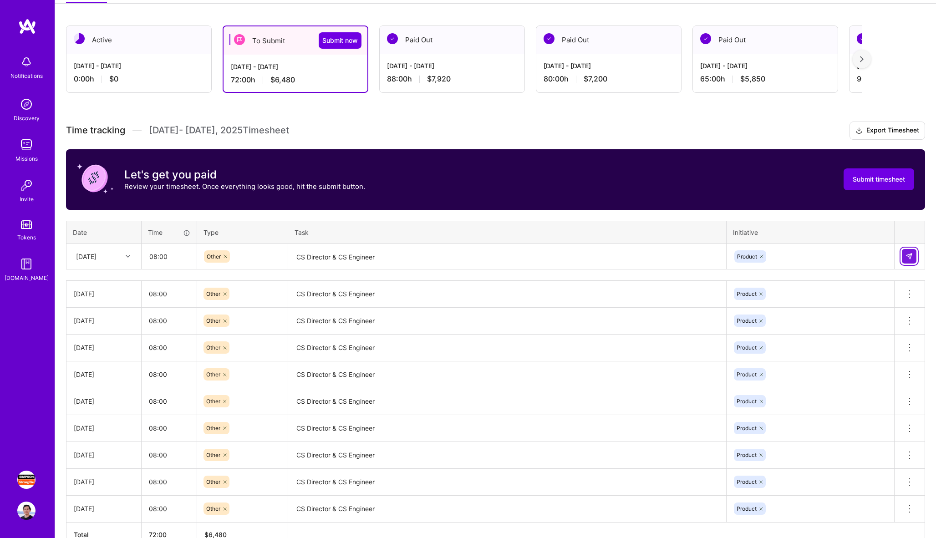
click at [915, 262] on button at bounding box center [909, 256] width 15 height 15
click at [97, 255] on div "[DATE]" at bounding box center [86, 257] width 20 height 10
click at [97, 395] on div "[DATE]" at bounding box center [104, 398] width 74 height 17
type input "08:00"
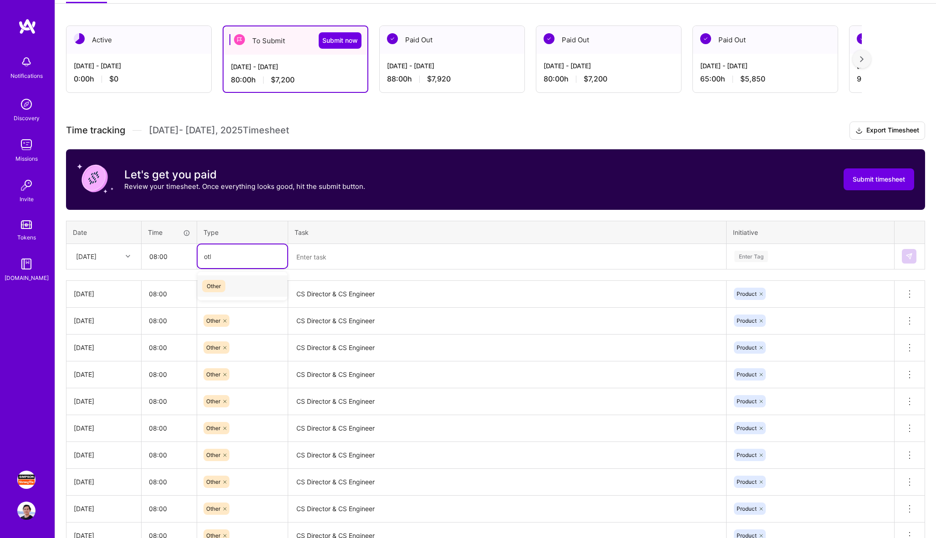
type input "other"
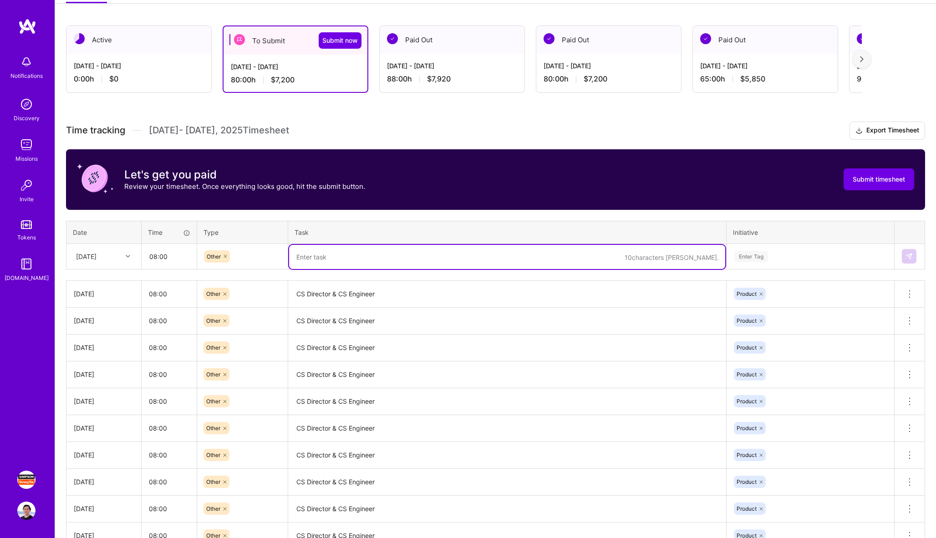
paste textarea "CS Director & CS Engineer"
type textarea "CS Director & CS Engineer"
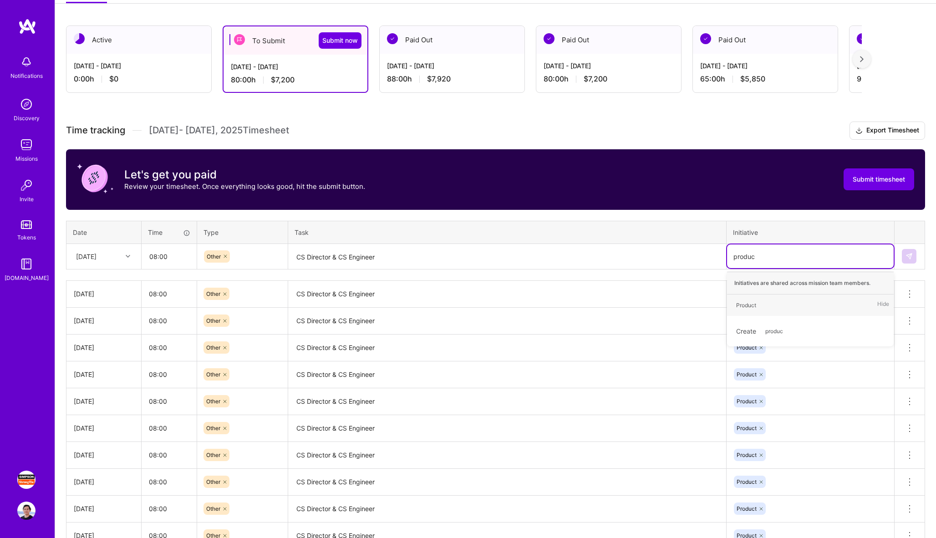
type input "product"
click at [909, 254] on img at bounding box center [909, 256] width 7 height 7
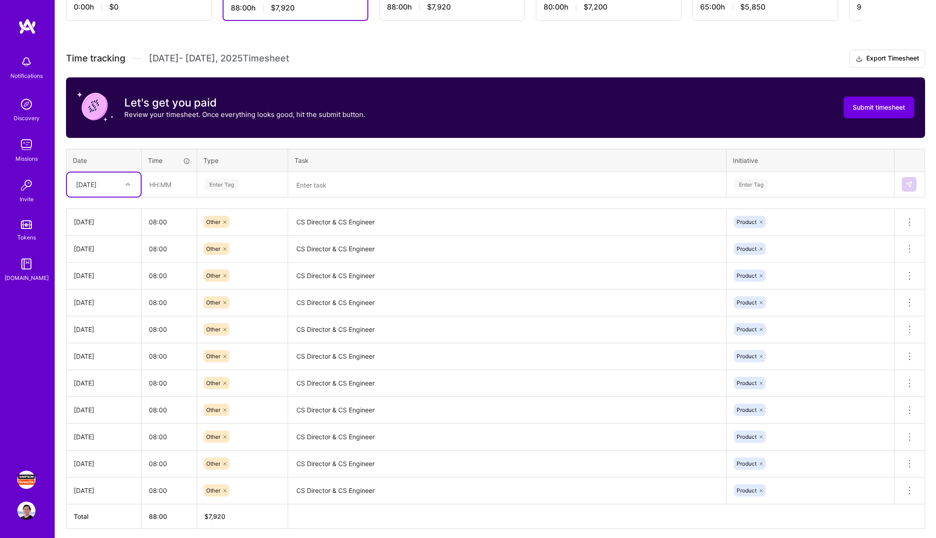
scroll to position [184, 0]
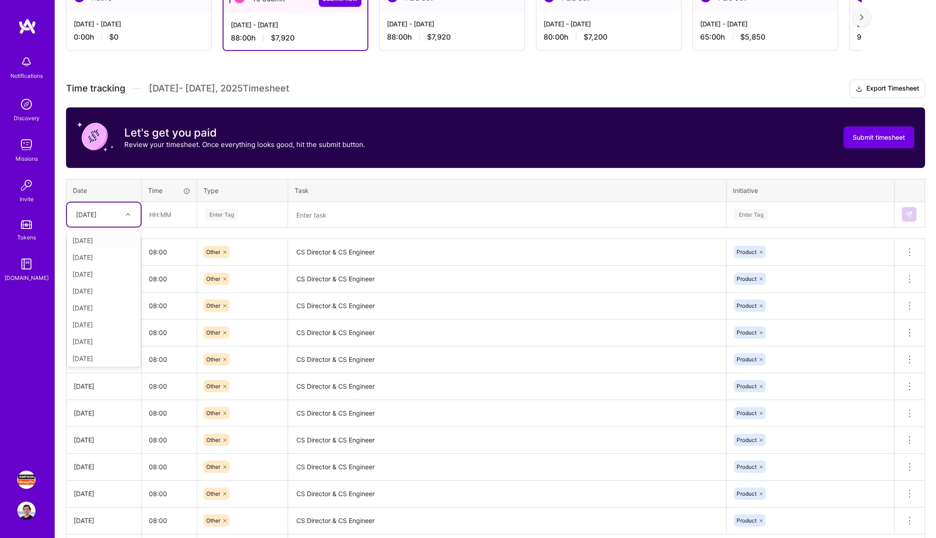
click at [122, 213] on div at bounding box center [129, 215] width 14 height 12
click at [189, 175] on div "Time tracking [DATE] - [DATE] Timesheet Export Timesheet Let's get you paid Rev…" at bounding box center [495, 319] width 859 height 479
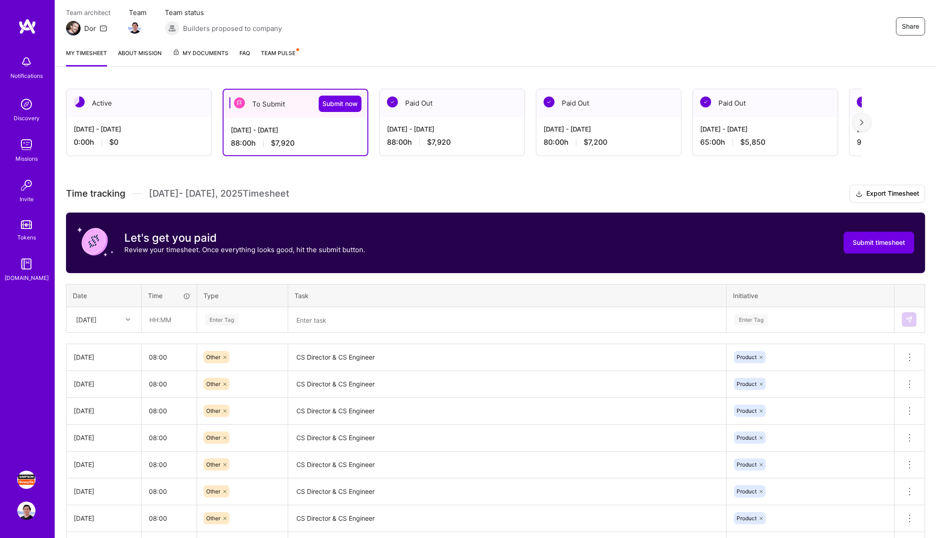
scroll to position [66, 0]
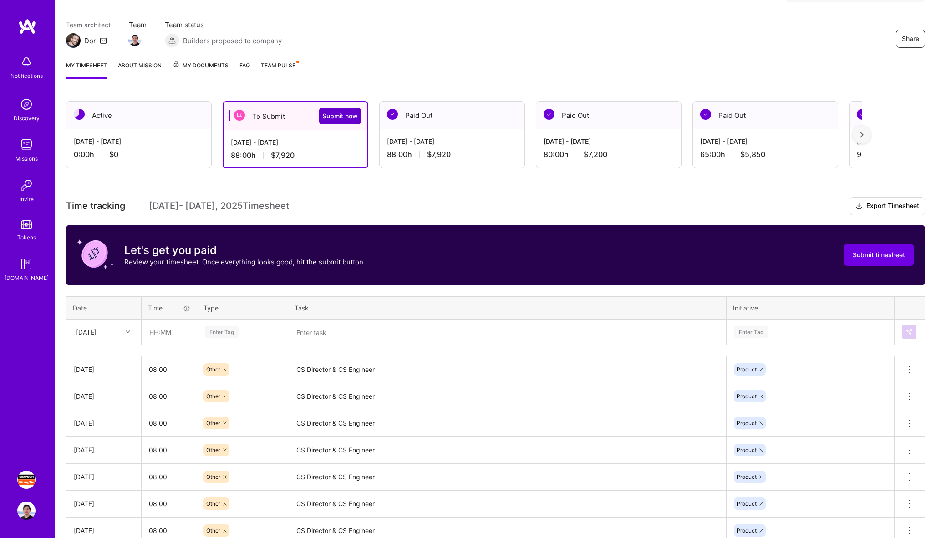
click at [350, 120] on span "Submit now" at bounding box center [340, 116] width 36 height 9
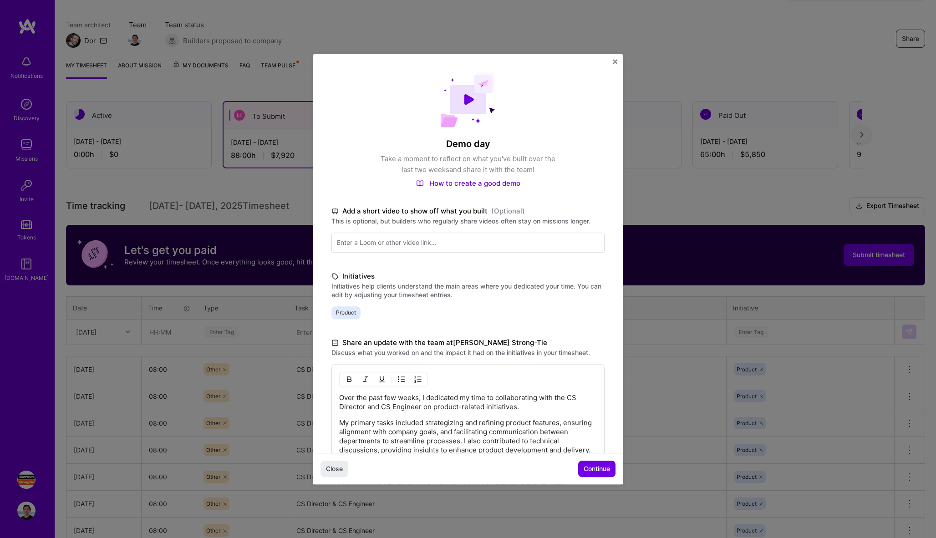
click at [598, 473] on span "Continue" at bounding box center [597, 468] width 26 height 9
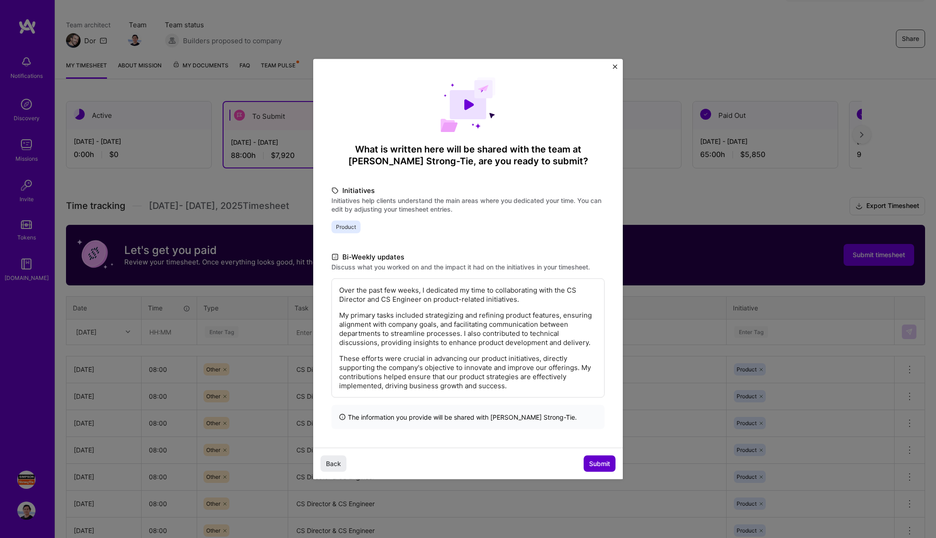
click at [601, 467] on span "Submit" at bounding box center [599, 463] width 21 height 9
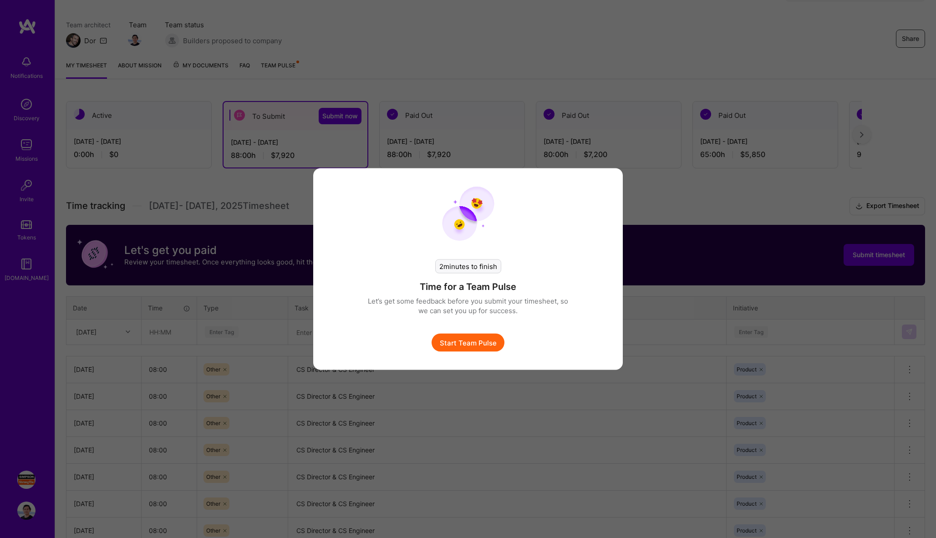
click at [482, 339] on button "Start Team Pulse" at bounding box center [468, 343] width 73 height 18
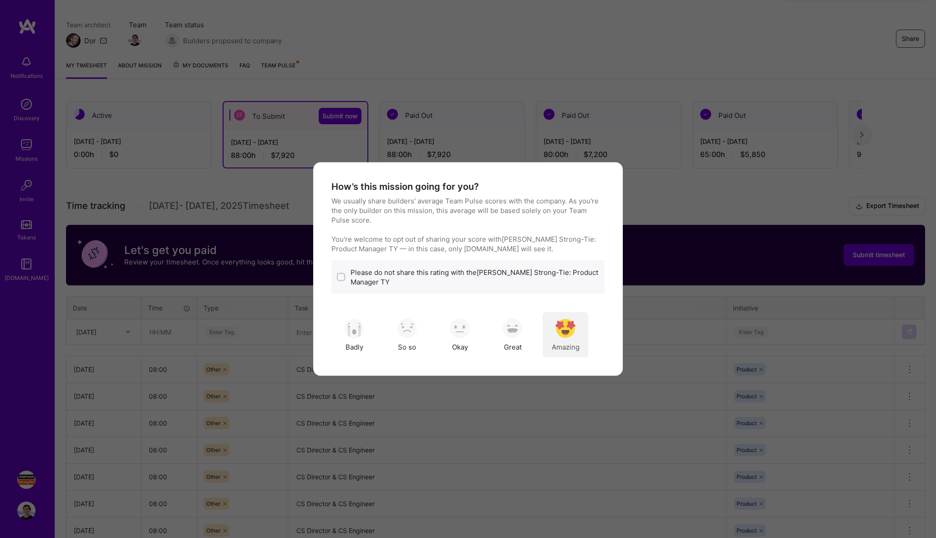
click at [570, 332] on img "modal" at bounding box center [565, 328] width 20 height 20
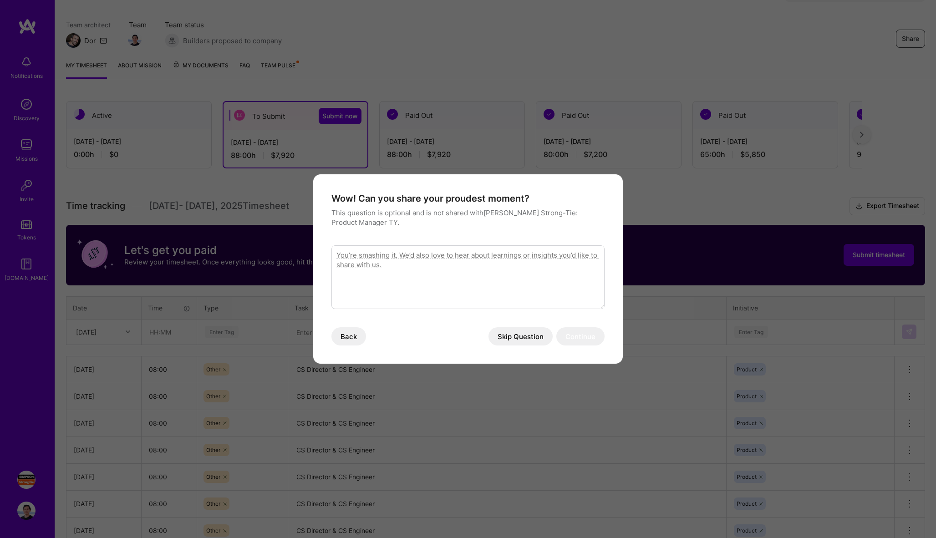
click at [520, 345] on button "Skip Question" at bounding box center [521, 336] width 64 height 18
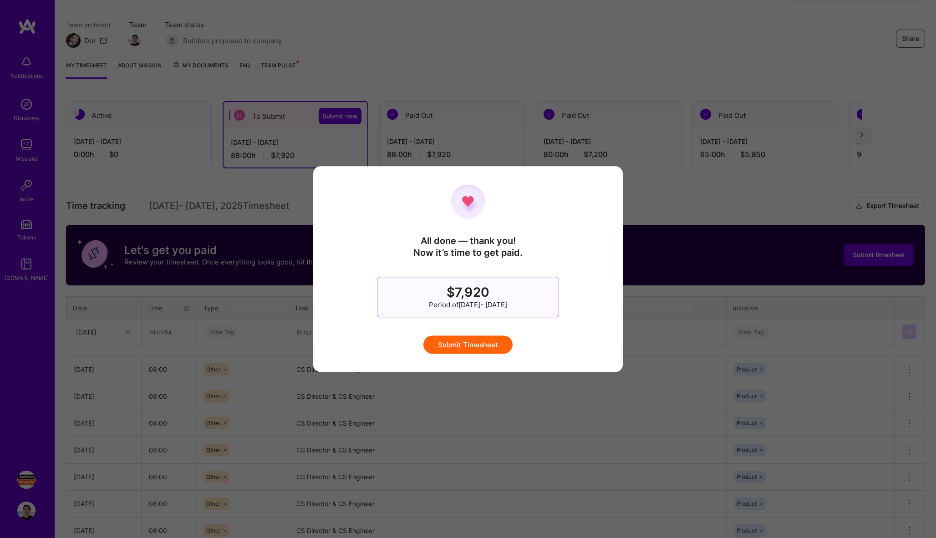
click at [482, 349] on button "Submit Timesheet" at bounding box center [467, 345] width 89 height 18
